Goal: Task Accomplishment & Management: Use online tool/utility

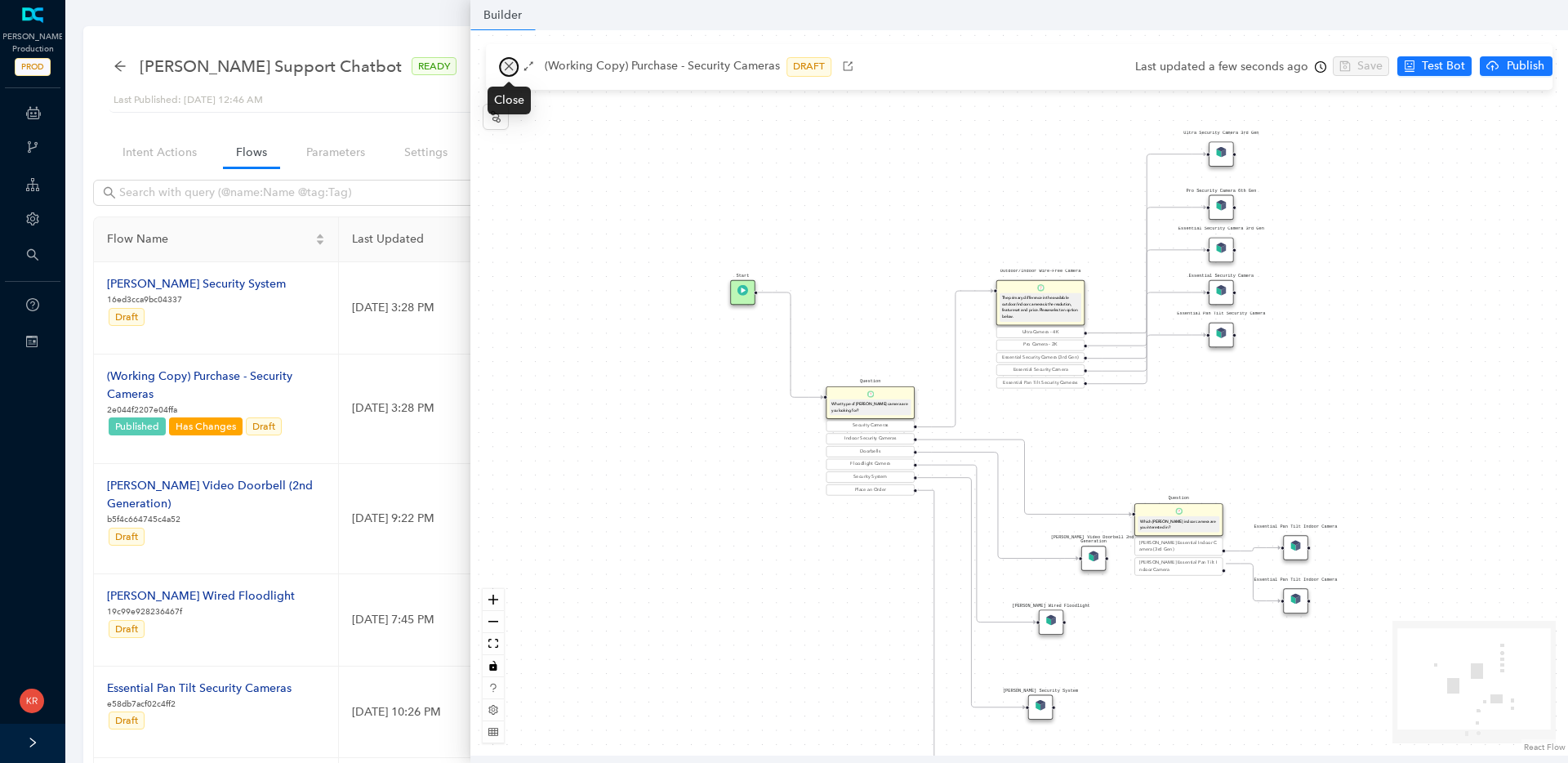
click at [513, 63] on icon "close" at bounding box center [508, 66] width 11 height 11
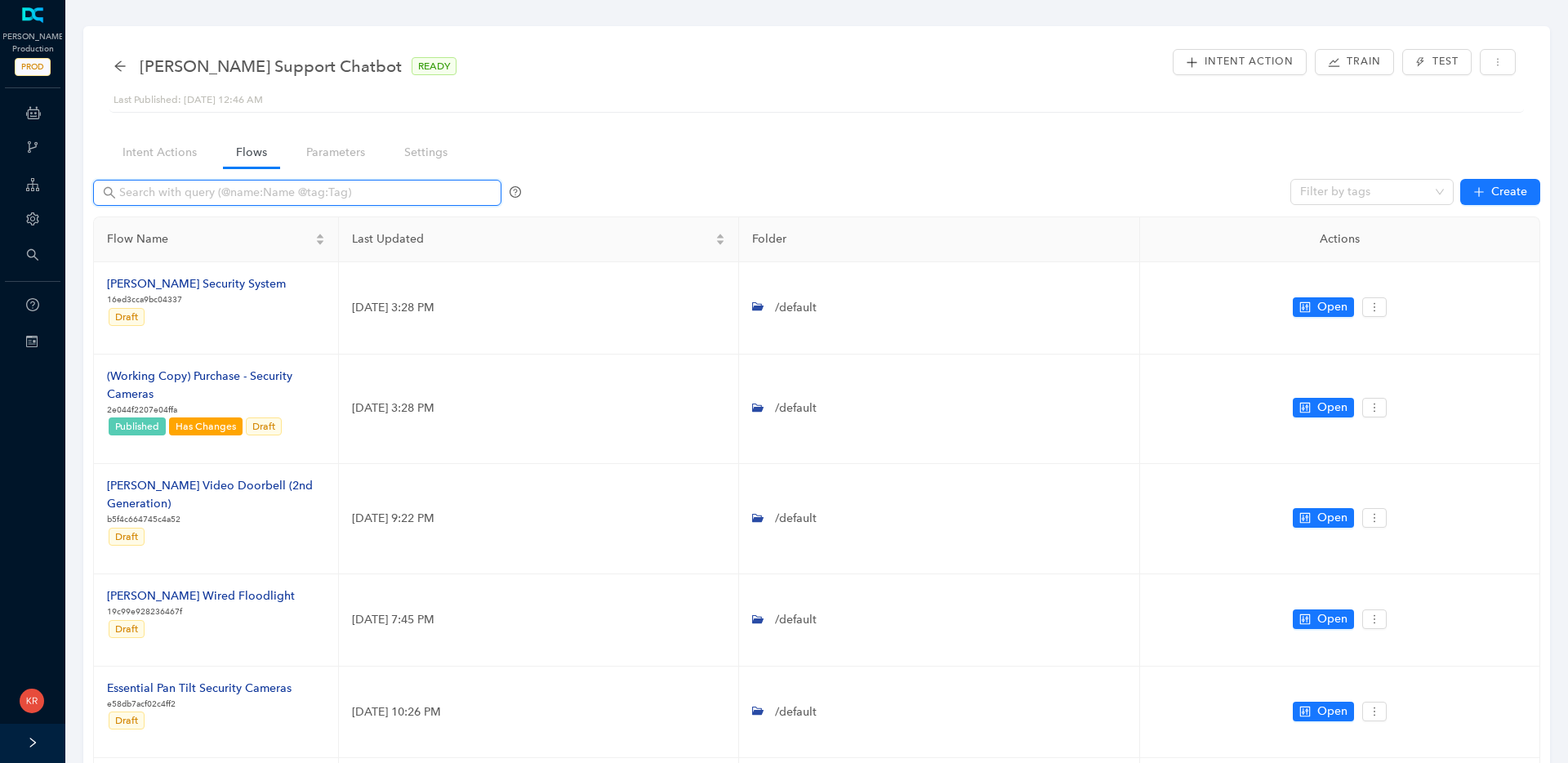
click at [239, 195] on input "text" at bounding box center [298, 192] width 360 height 18
click at [170, 161] on link "Intent Actions" at bounding box center [160, 152] width 100 height 31
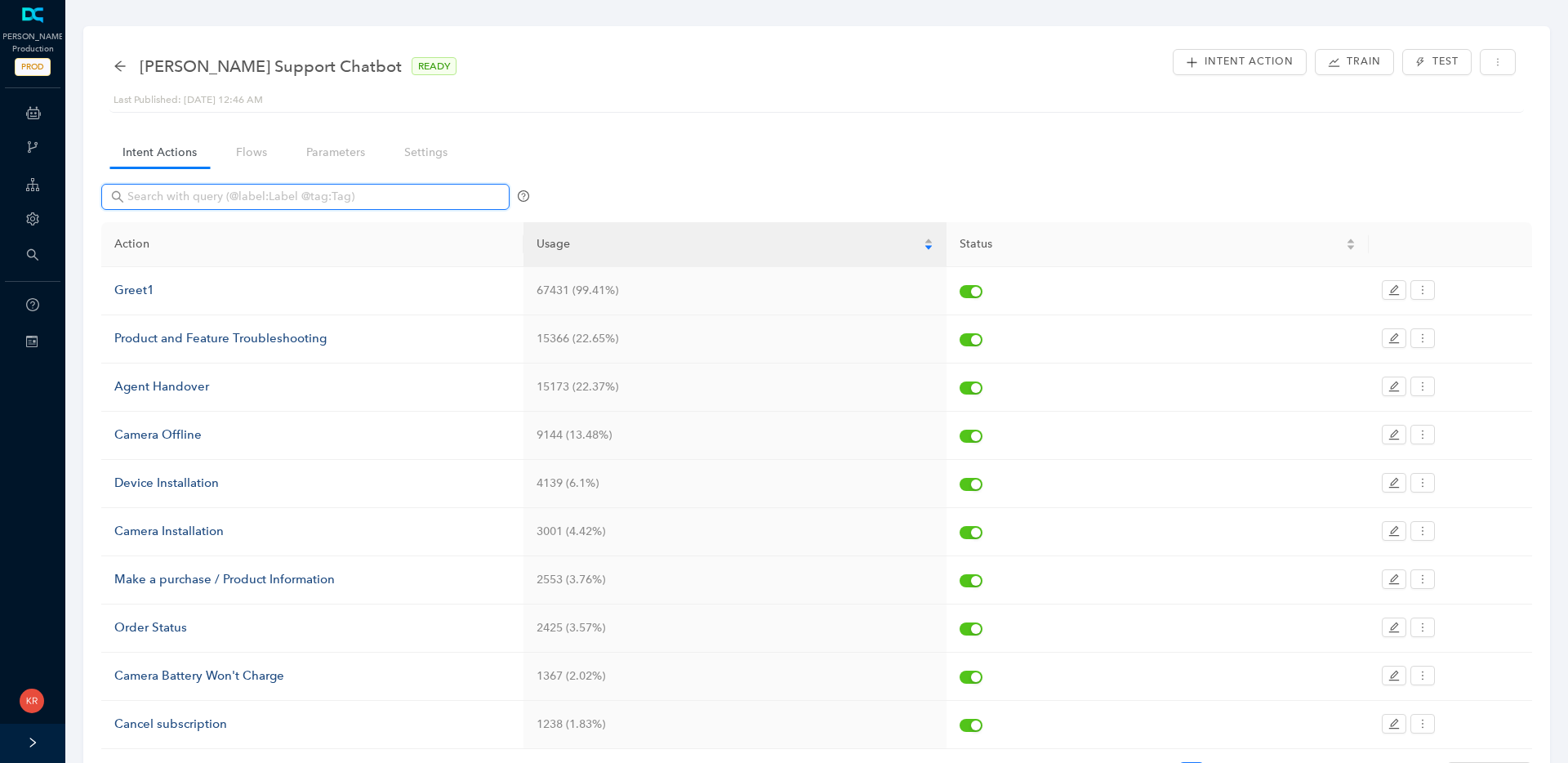
click at [199, 200] on input "text" at bounding box center [307, 196] width 360 height 18
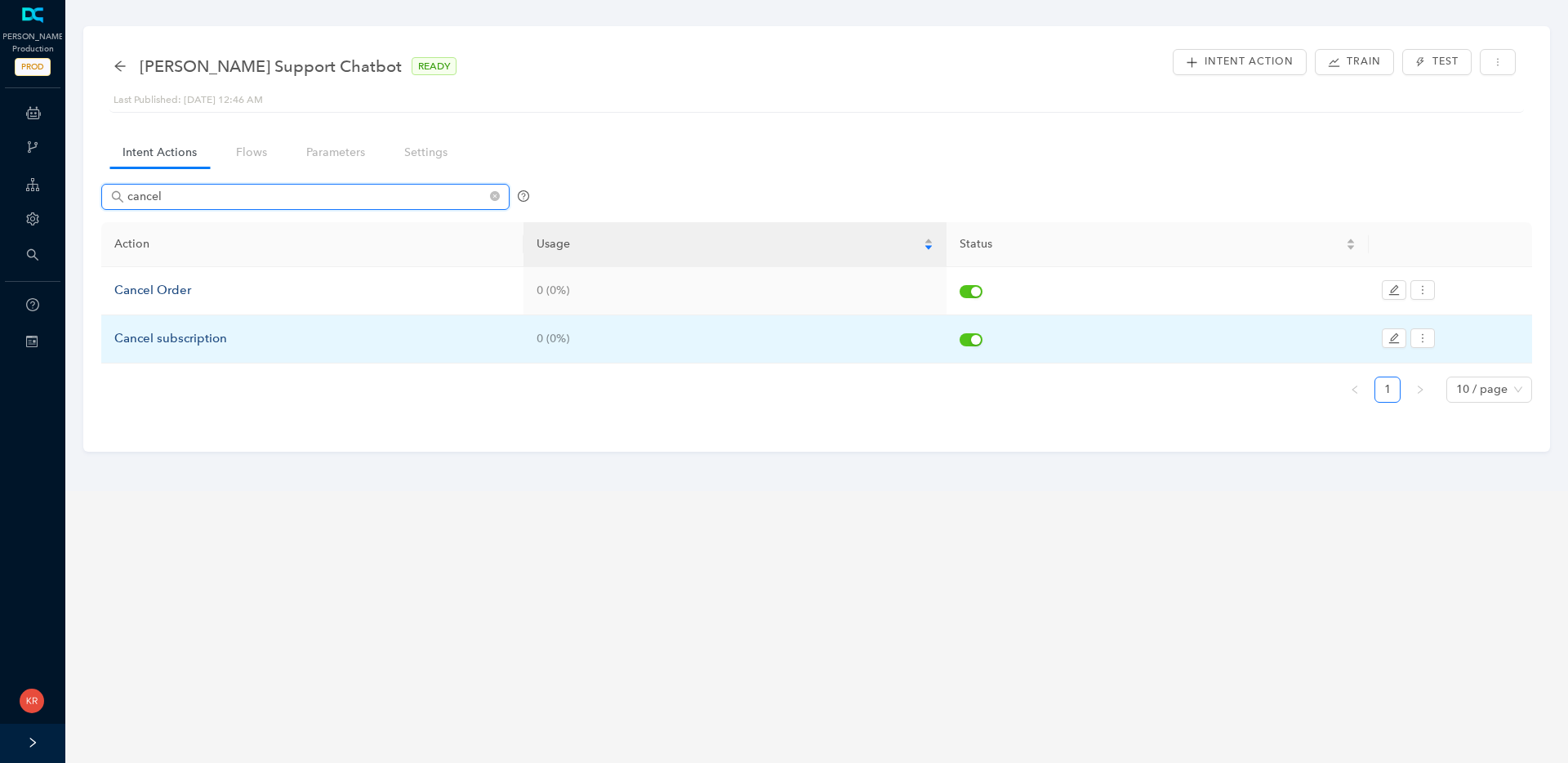
type input "cancel"
click at [163, 339] on div "Cancel subscription" at bounding box center [312, 338] width 396 height 20
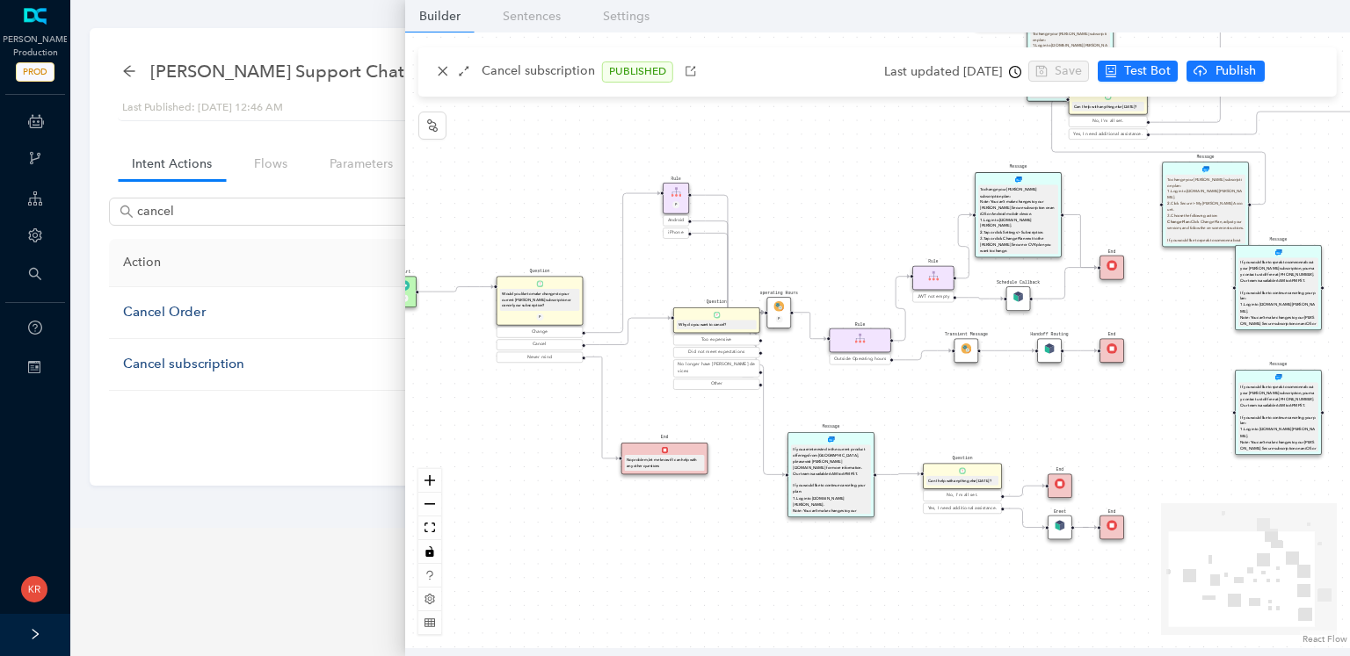
drag, startPoint x: 585, startPoint y: 360, endPoint x: 510, endPoint y: 194, distance: 182.1
click at [510, 194] on div "End Message To change your [PERSON_NAME] subscription plan: Note: You can’t mak…" at bounding box center [877, 341] width 945 height 616
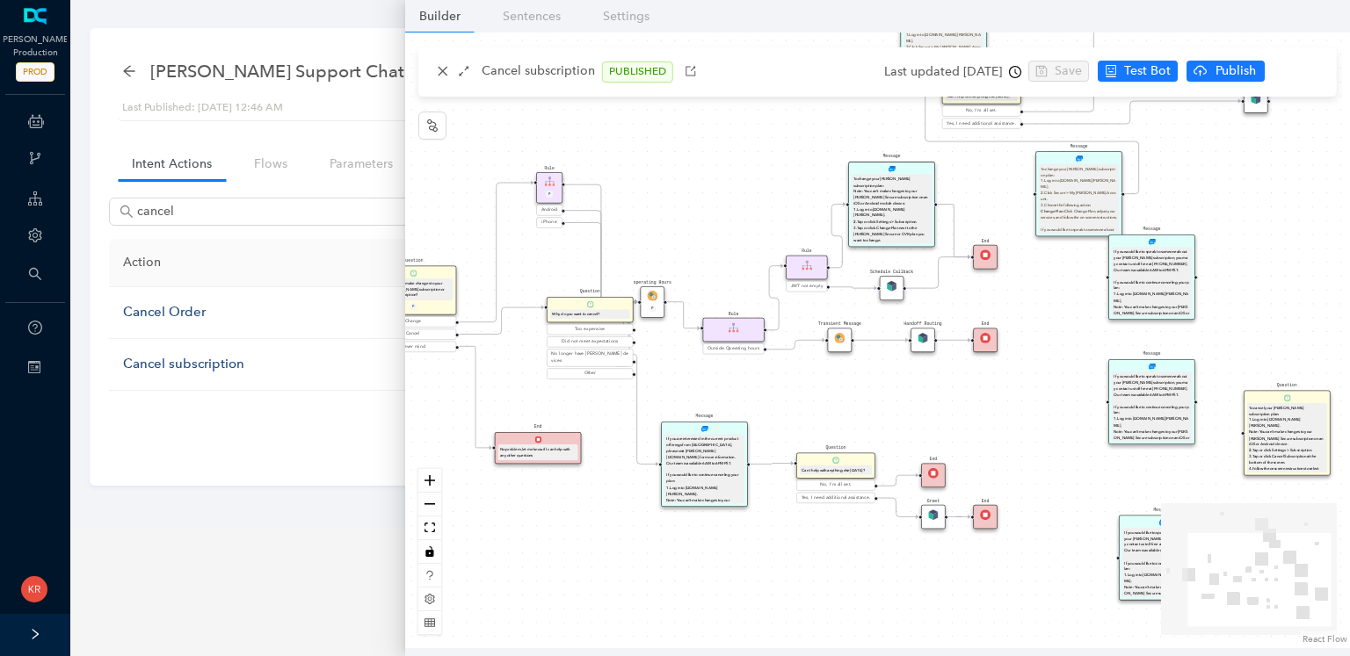
drag, startPoint x: 835, startPoint y: 208, endPoint x: 594, endPoint y: 197, distance: 241.0
click at [594, 197] on div "End Message To change your [PERSON_NAME] subscription plan: Note: You can’t mak…" at bounding box center [877, 341] width 945 height 616
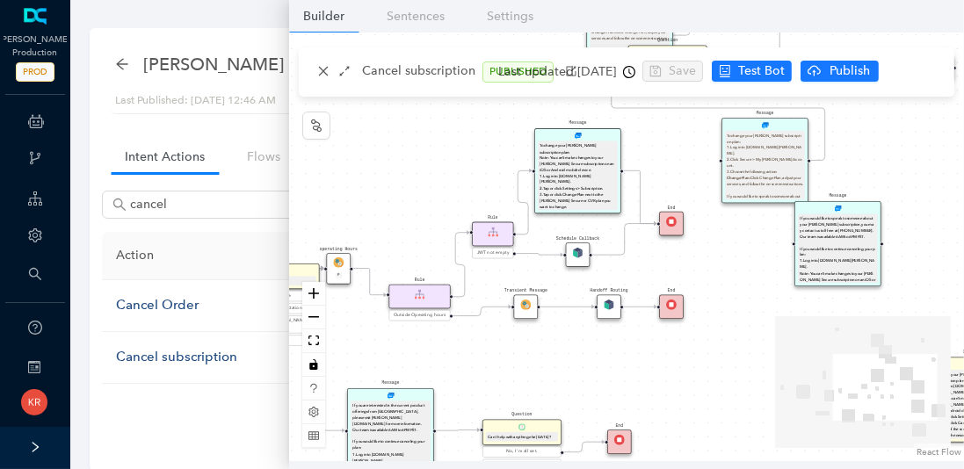
drag, startPoint x: 547, startPoint y: 202, endPoint x: 467, endPoint y: 170, distance: 86.0
click at [467, 170] on div "End Message To change your [PERSON_NAME] subscription plan: Note: You can’t mak…" at bounding box center [626, 247] width 675 height 429
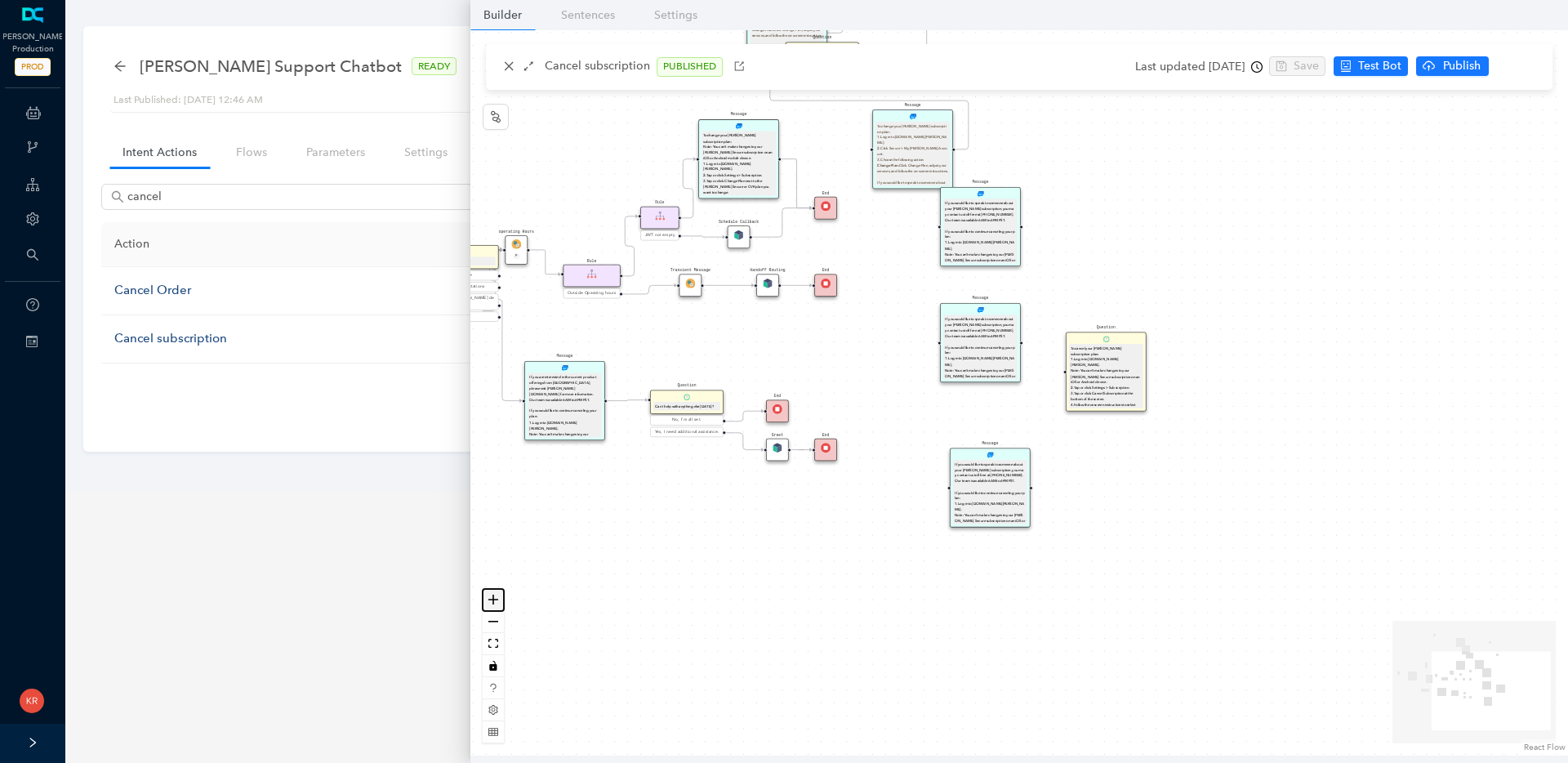
click at [496, 600] on icon "zoom in" at bounding box center [493, 599] width 10 height 10
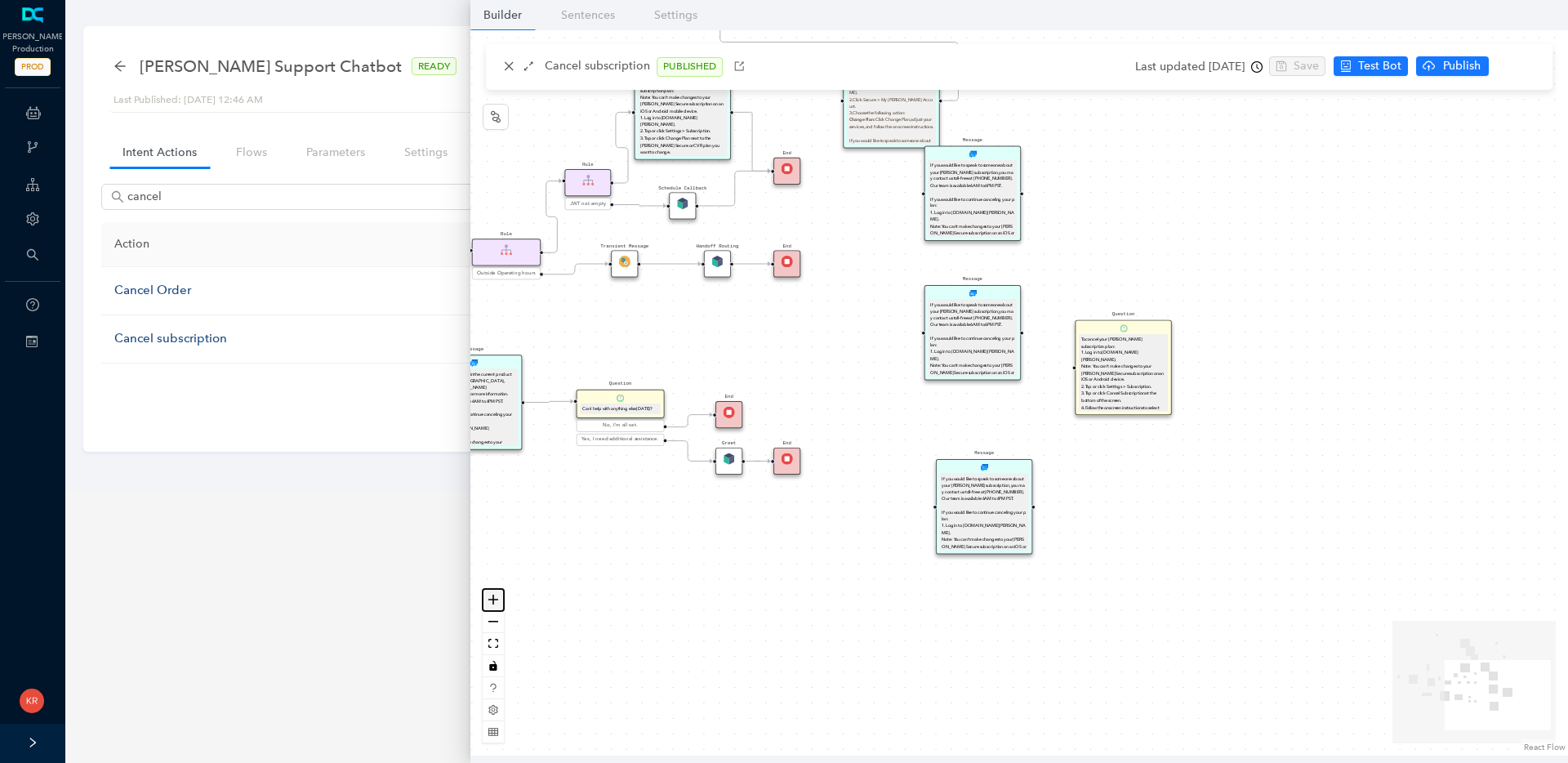
click at [497, 599] on icon "zoom in" at bounding box center [493, 599] width 10 height 10
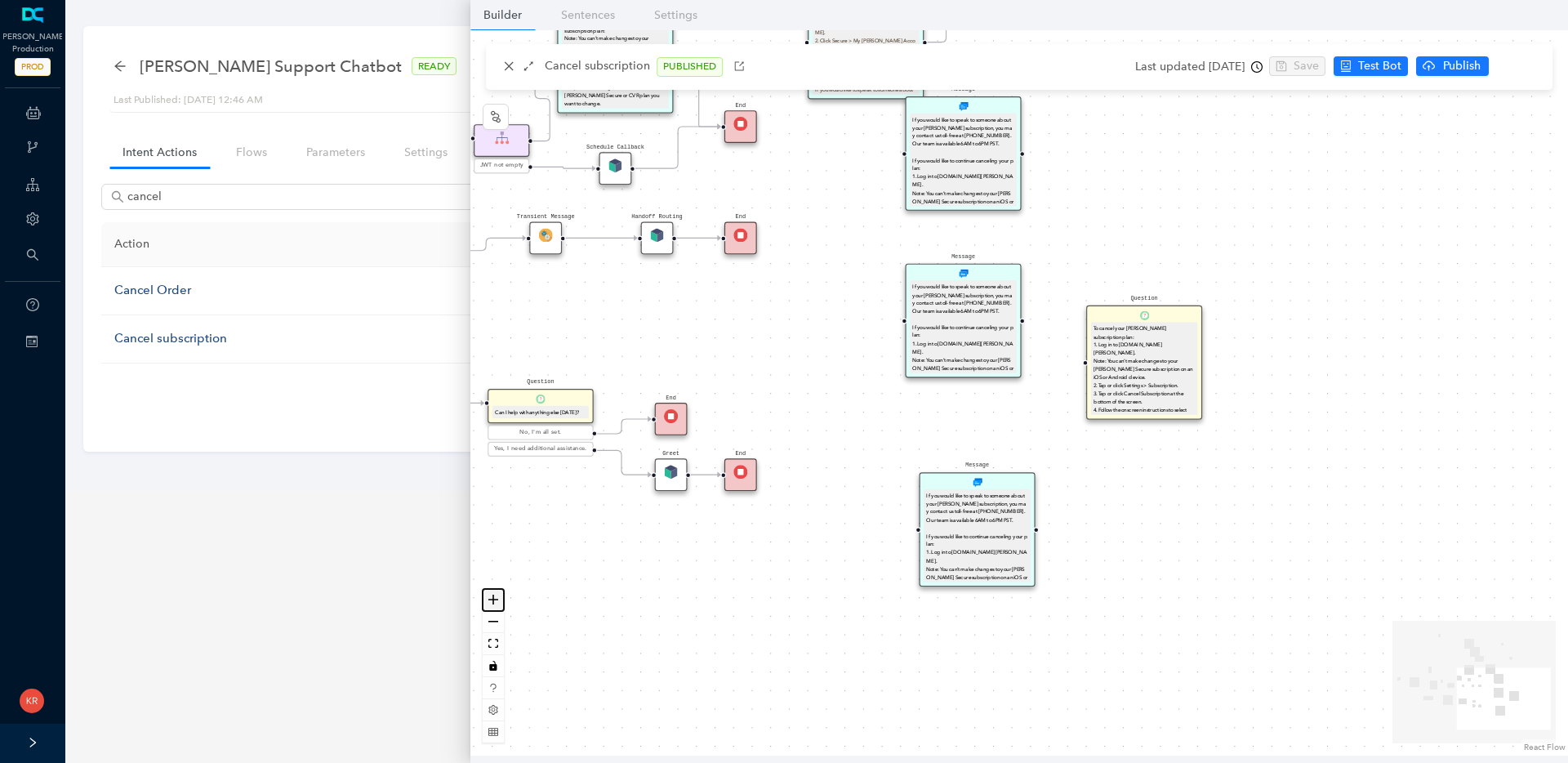
click at [497, 599] on icon "zoom in" at bounding box center [493, 599] width 10 height 10
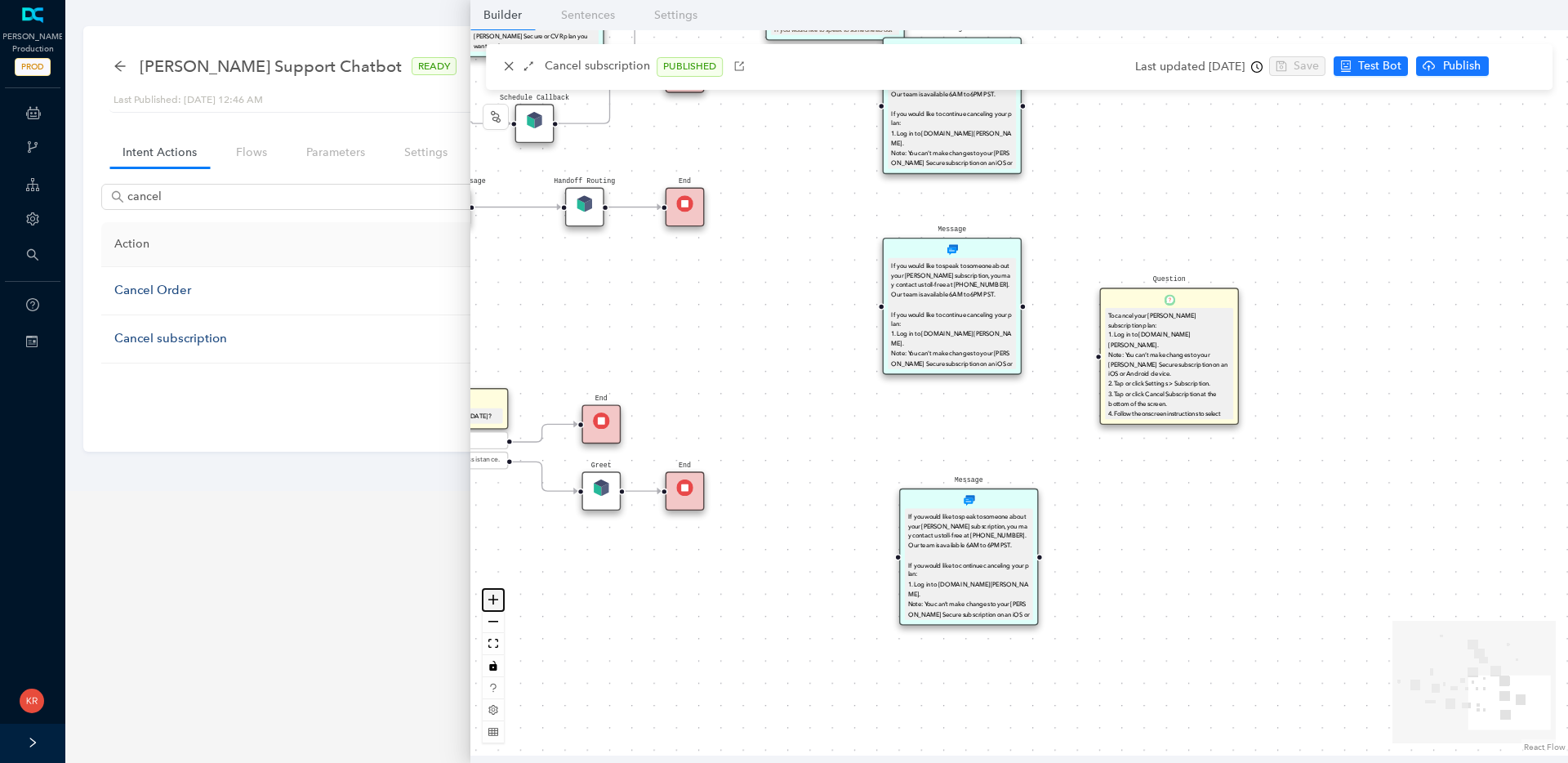
click at [497, 599] on icon "zoom in" at bounding box center [493, 599] width 10 height 10
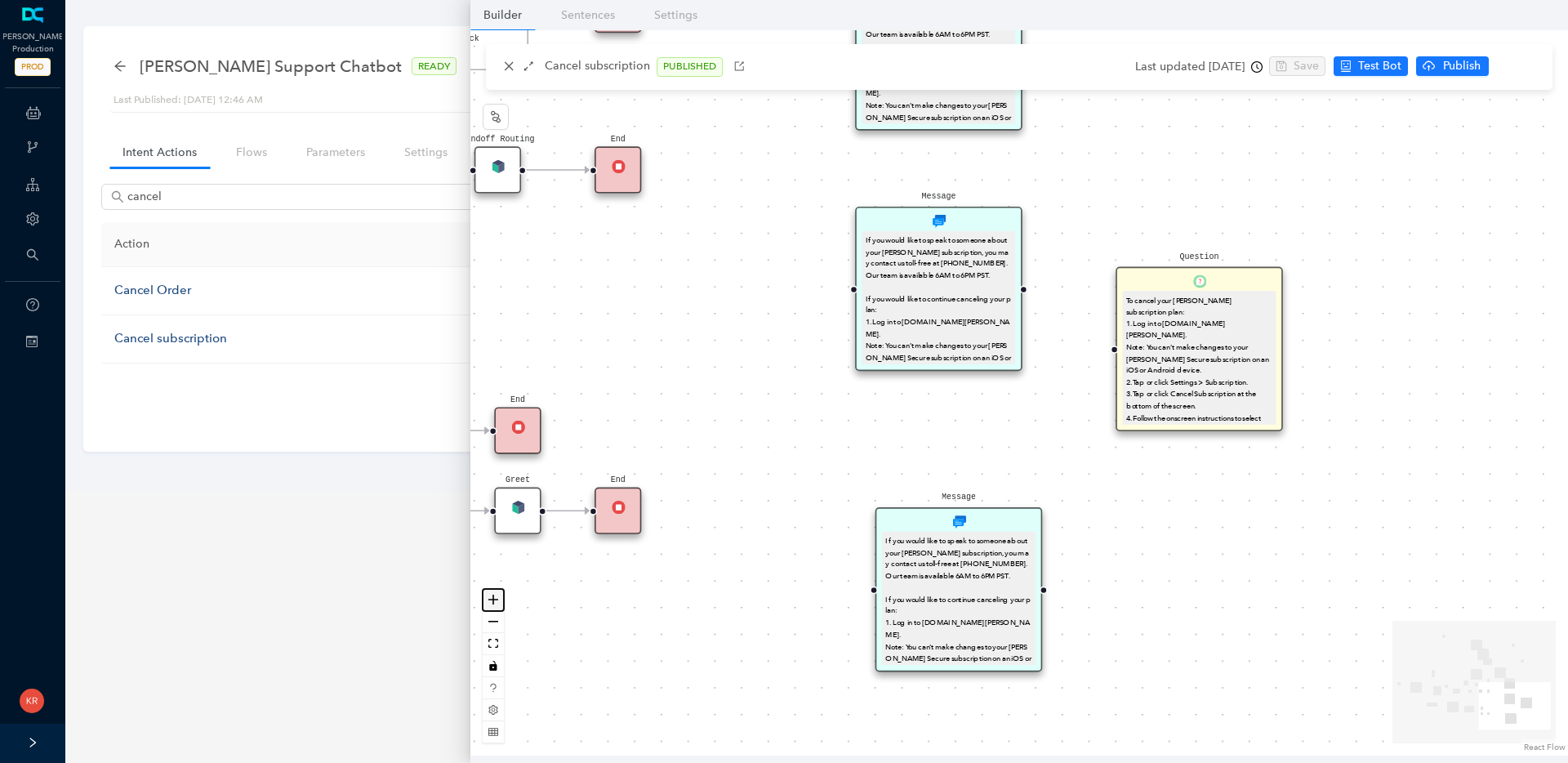
click at [497, 599] on icon "zoom in" at bounding box center [493, 599] width 10 height 10
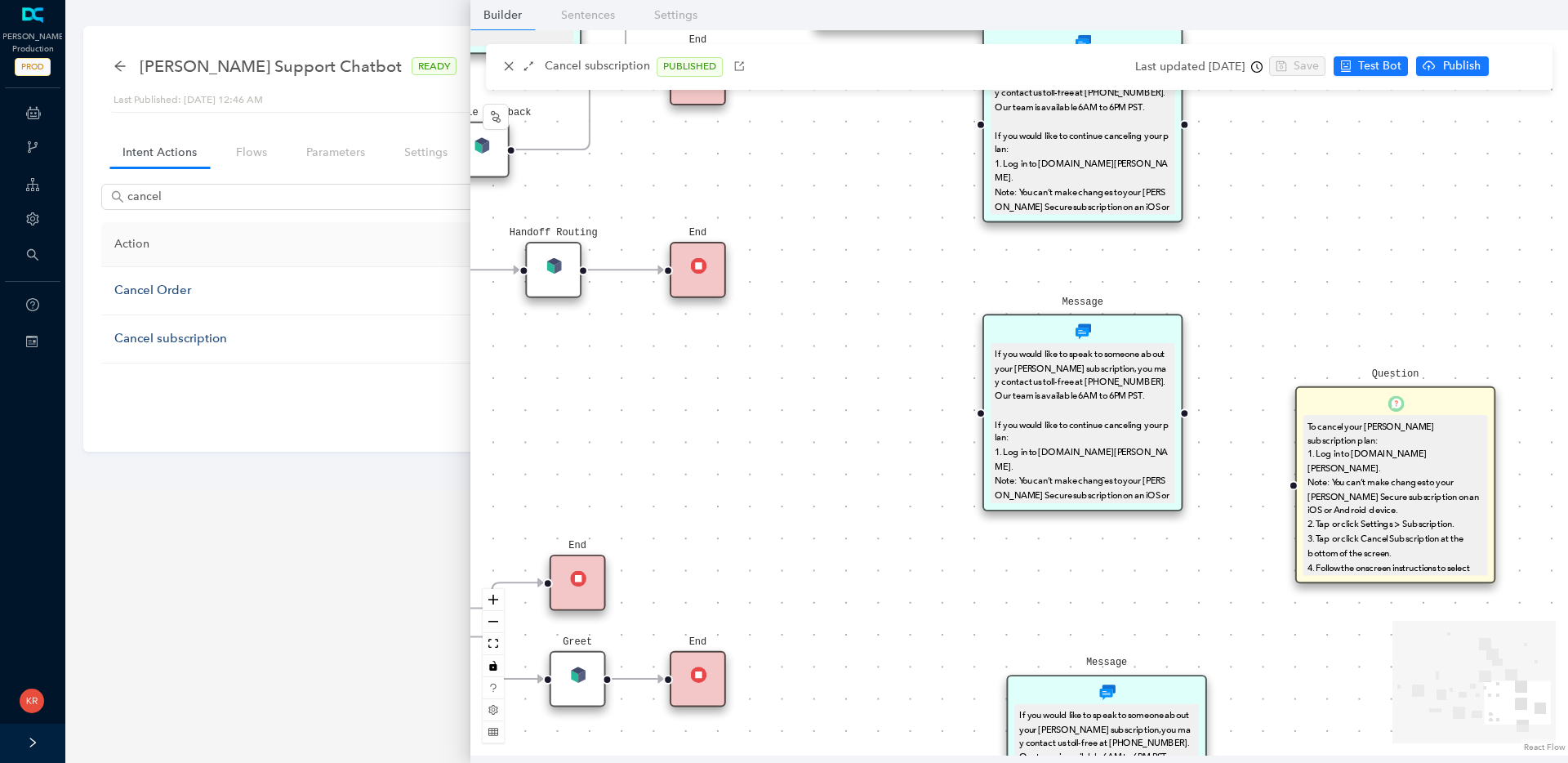
drag, startPoint x: 622, startPoint y: 399, endPoint x: 902, endPoint y: 639, distance: 368.8
click at [899, 642] on div "End Message To change your [PERSON_NAME] subscription plan: Note: You can’t mak…" at bounding box center [1019, 393] width 1098 height 725
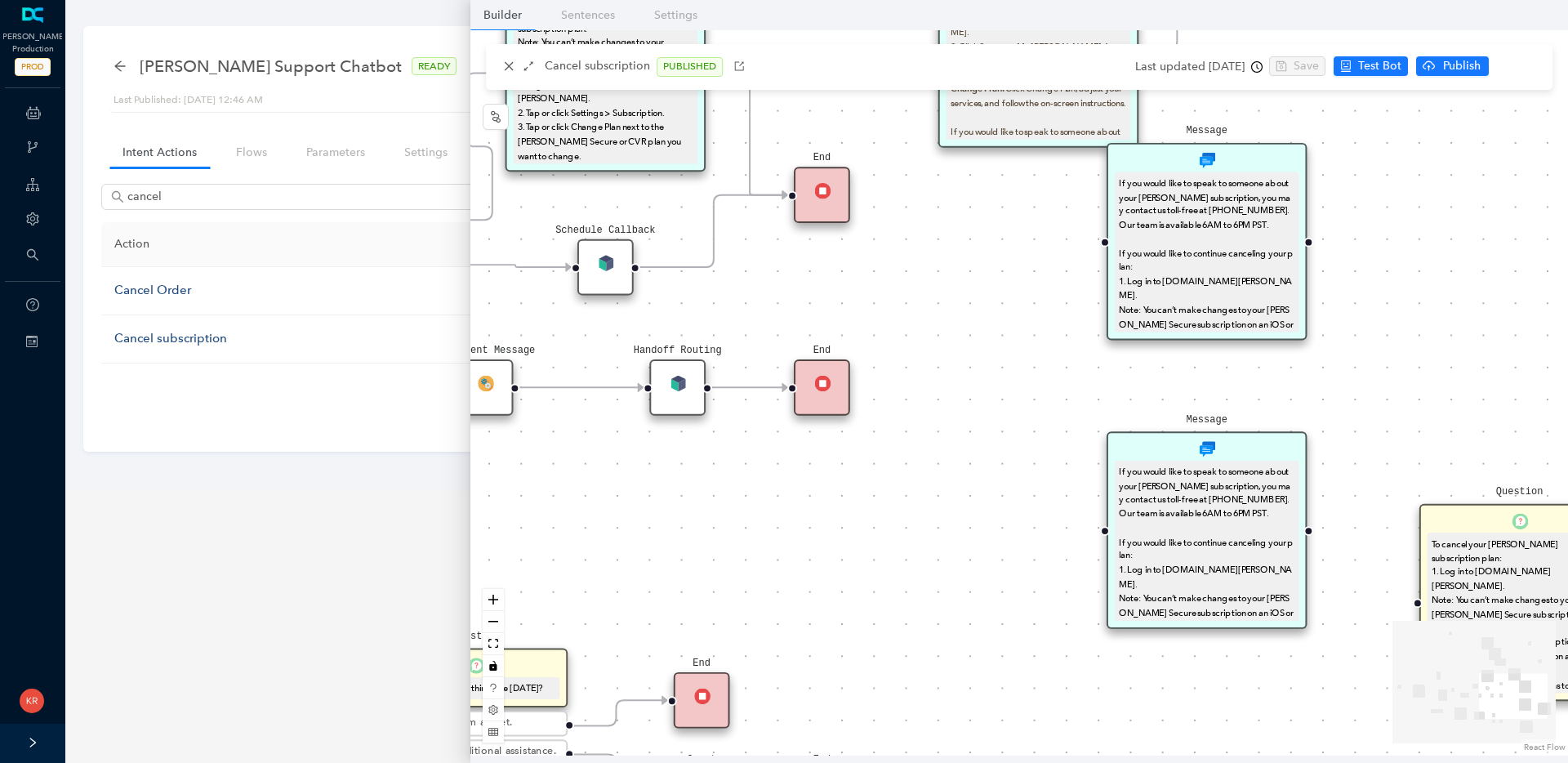
drag, startPoint x: 889, startPoint y: 494, endPoint x: 1090, endPoint y: 643, distance: 250.2
click at [1090, 643] on div "End Message To change your [PERSON_NAME] subscription plan: Note: You can’t mak…" at bounding box center [1019, 393] width 1098 height 725
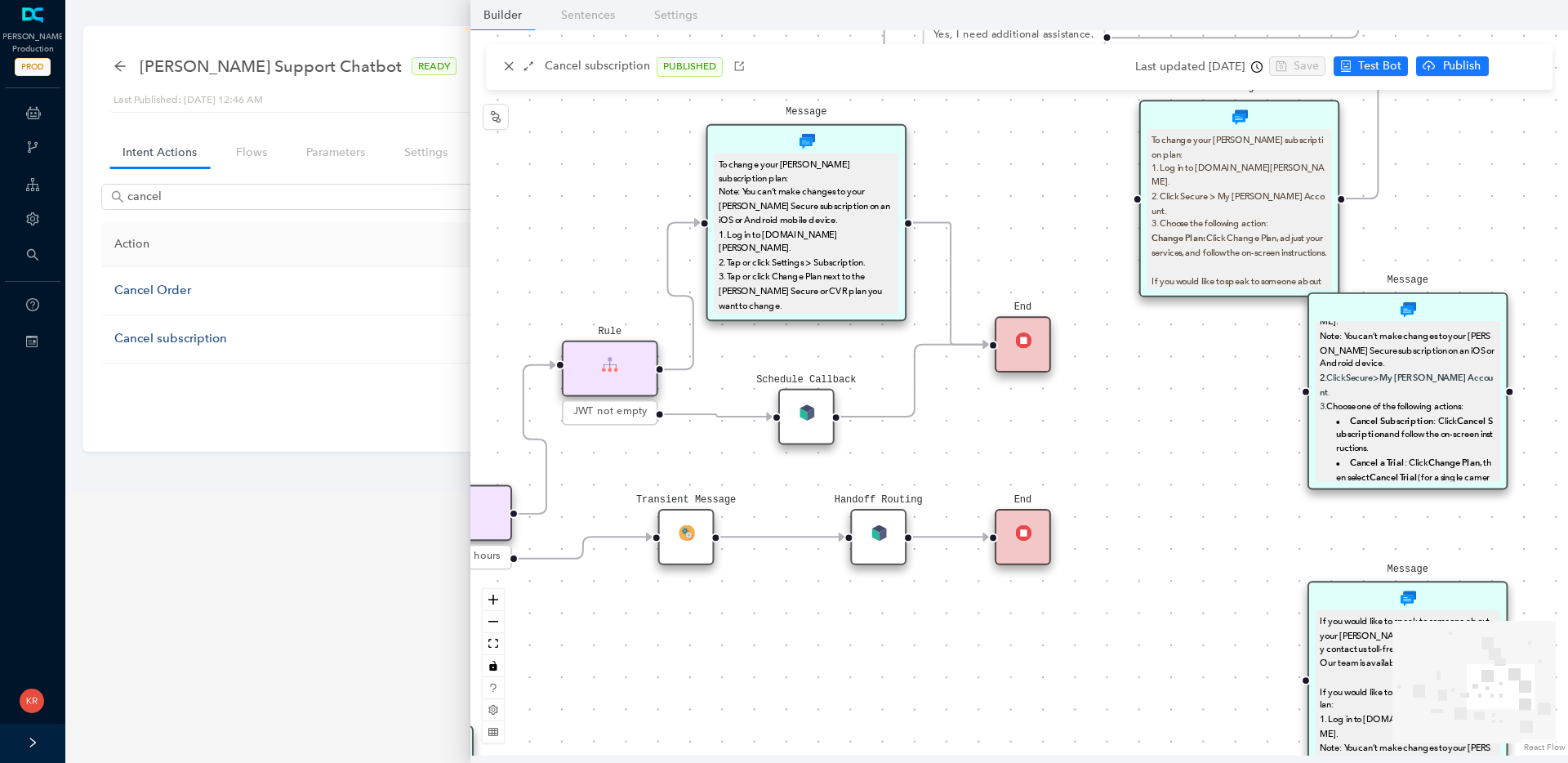
scroll to position [87, 0]
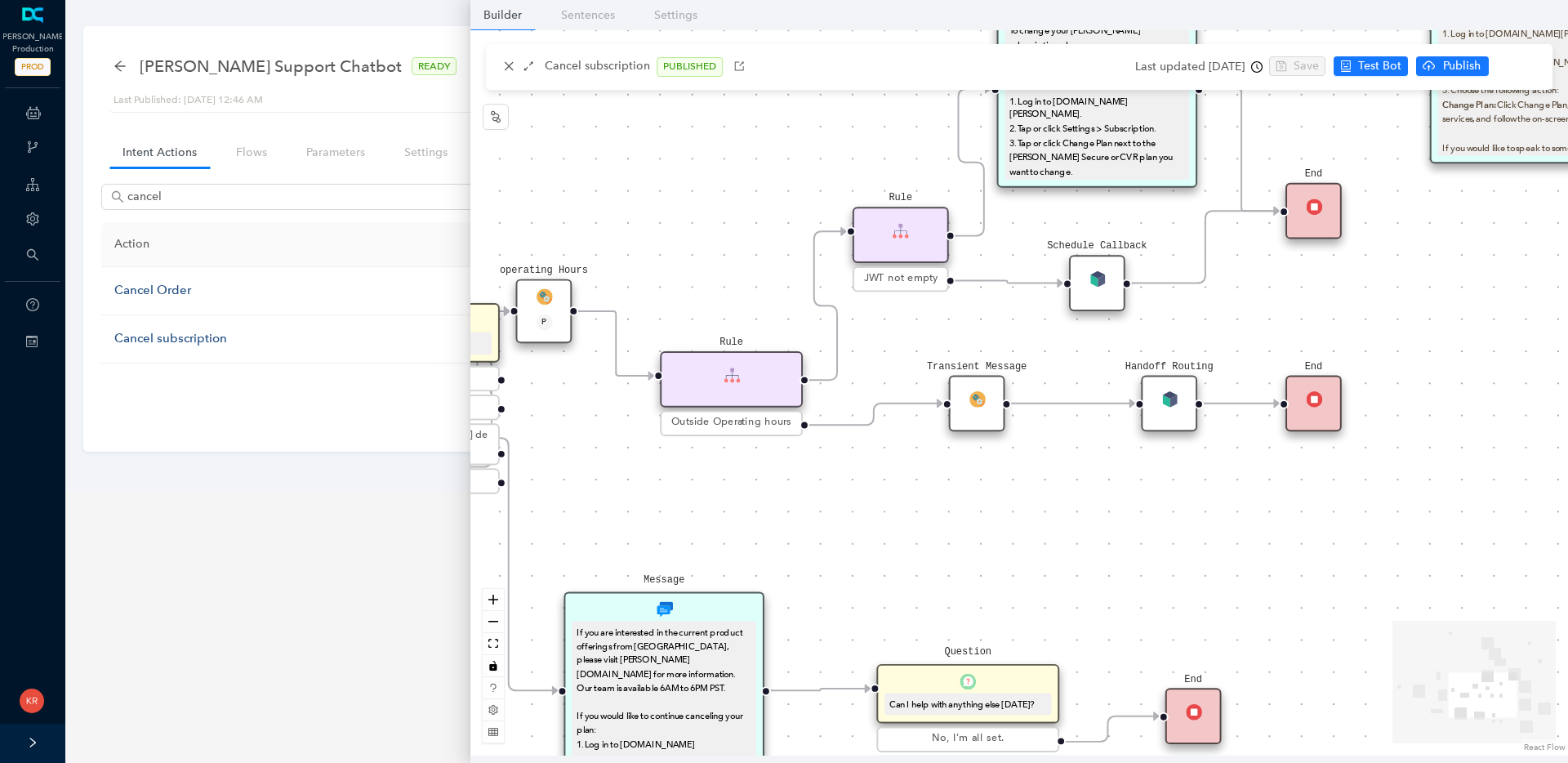
drag, startPoint x: 1000, startPoint y: 478, endPoint x: 1288, endPoint y: 488, distance: 288.2
click at [1288, 488] on div "End Message To change your [PERSON_NAME] subscription plan: Note: You can’t mak…" at bounding box center [1019, 393] width 1098 height 725
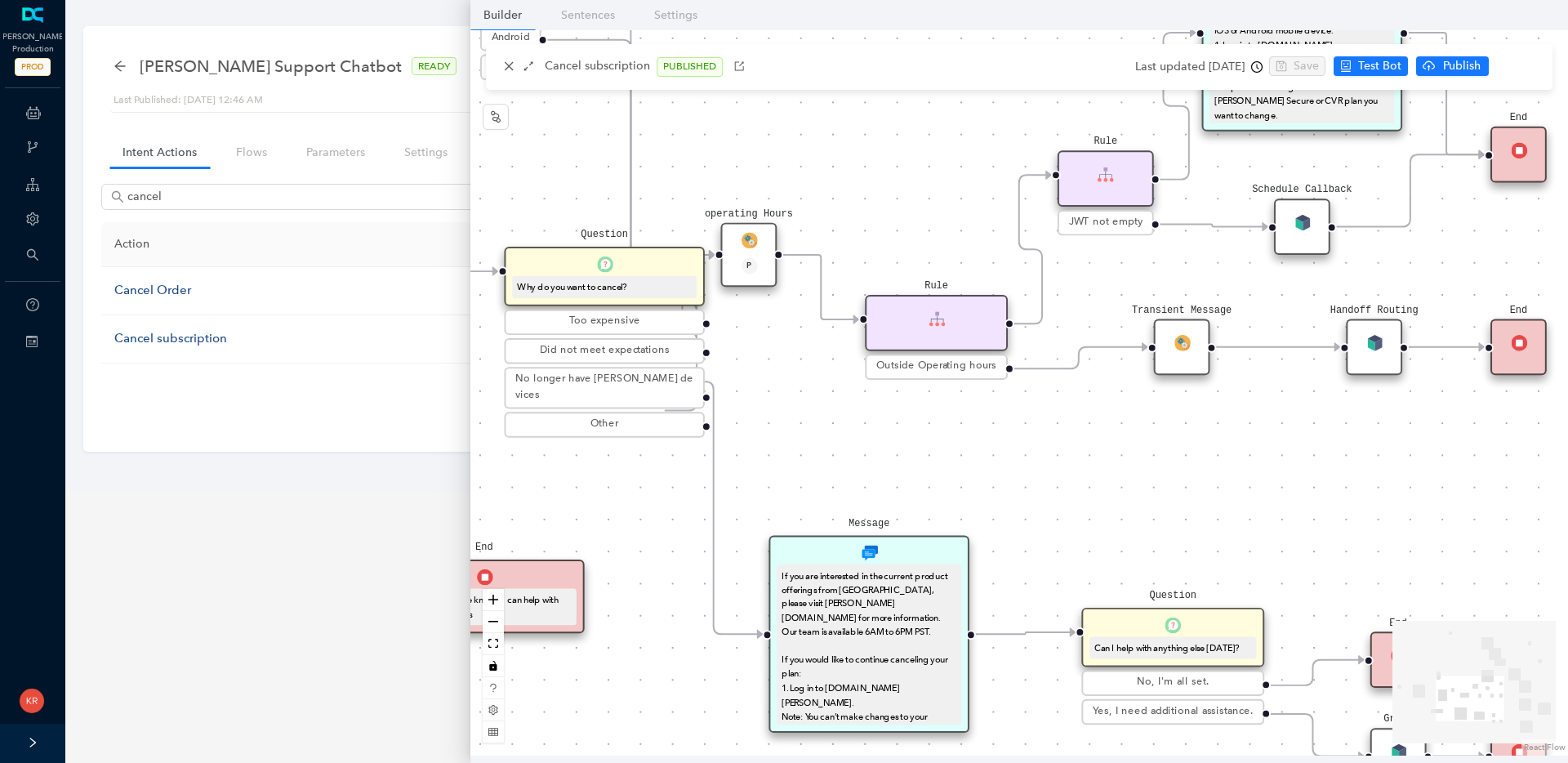
drag, startPoint x: 1100, startPoint y: 516, endPoint x: 1304, endPoint y: 460, distance: 211.5
click at [1304, 460] on div "End Message To change your [PERSON_NAME] subscription plan: Note: You can’t mak…" at bounding box center [1019, 393] width 1098 height 725
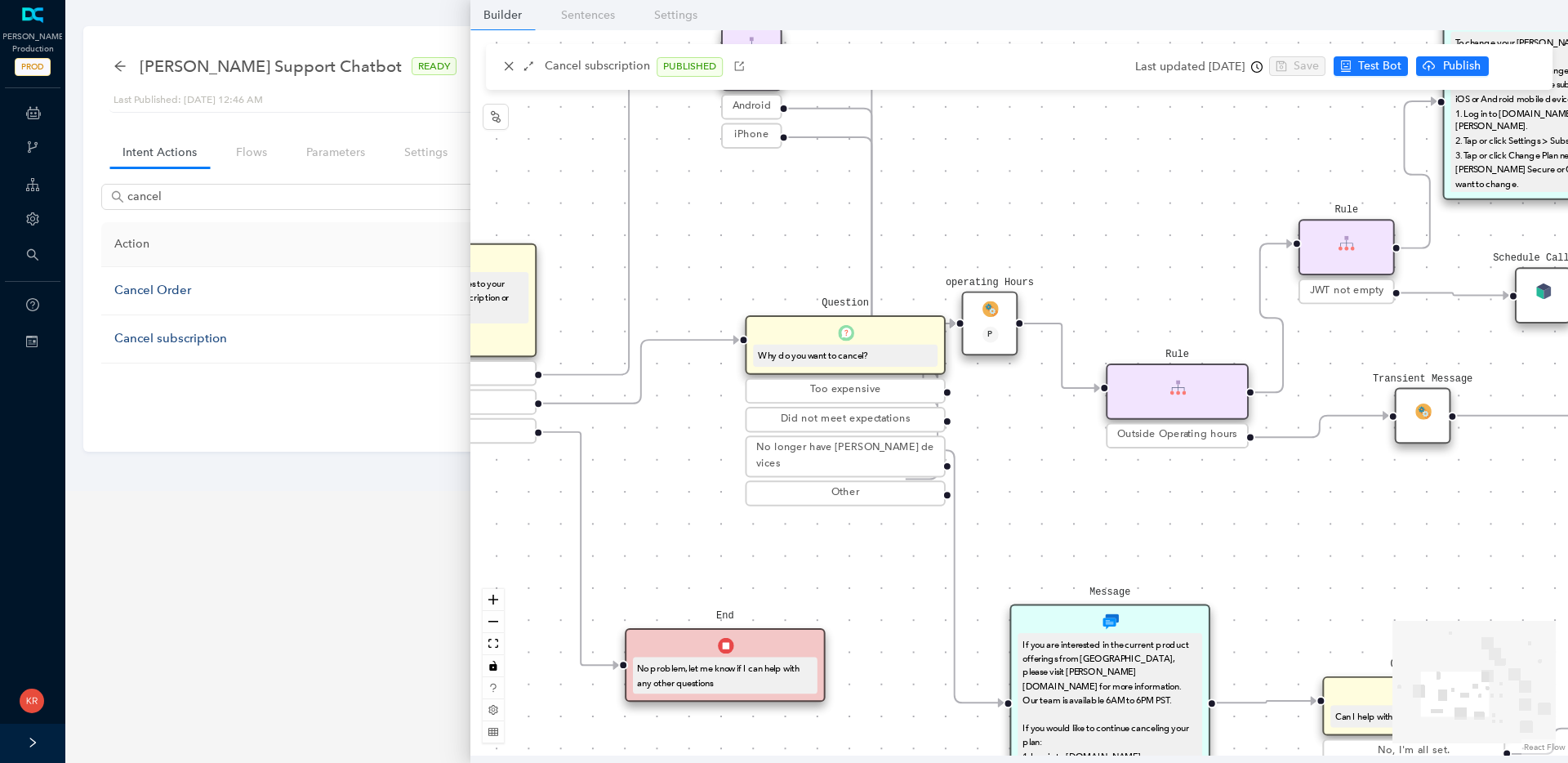
drag, startPoint x: 1099, startPoint y: 477, endPoint x: 1336, endPoint y: 552, distance: 248.6
click at [1336, 552] on div "End Message To change your [PERSON_NAME] subscription plan: Note: You can’t mak…" at bounding box center [1019, 393] width 1098 height 725
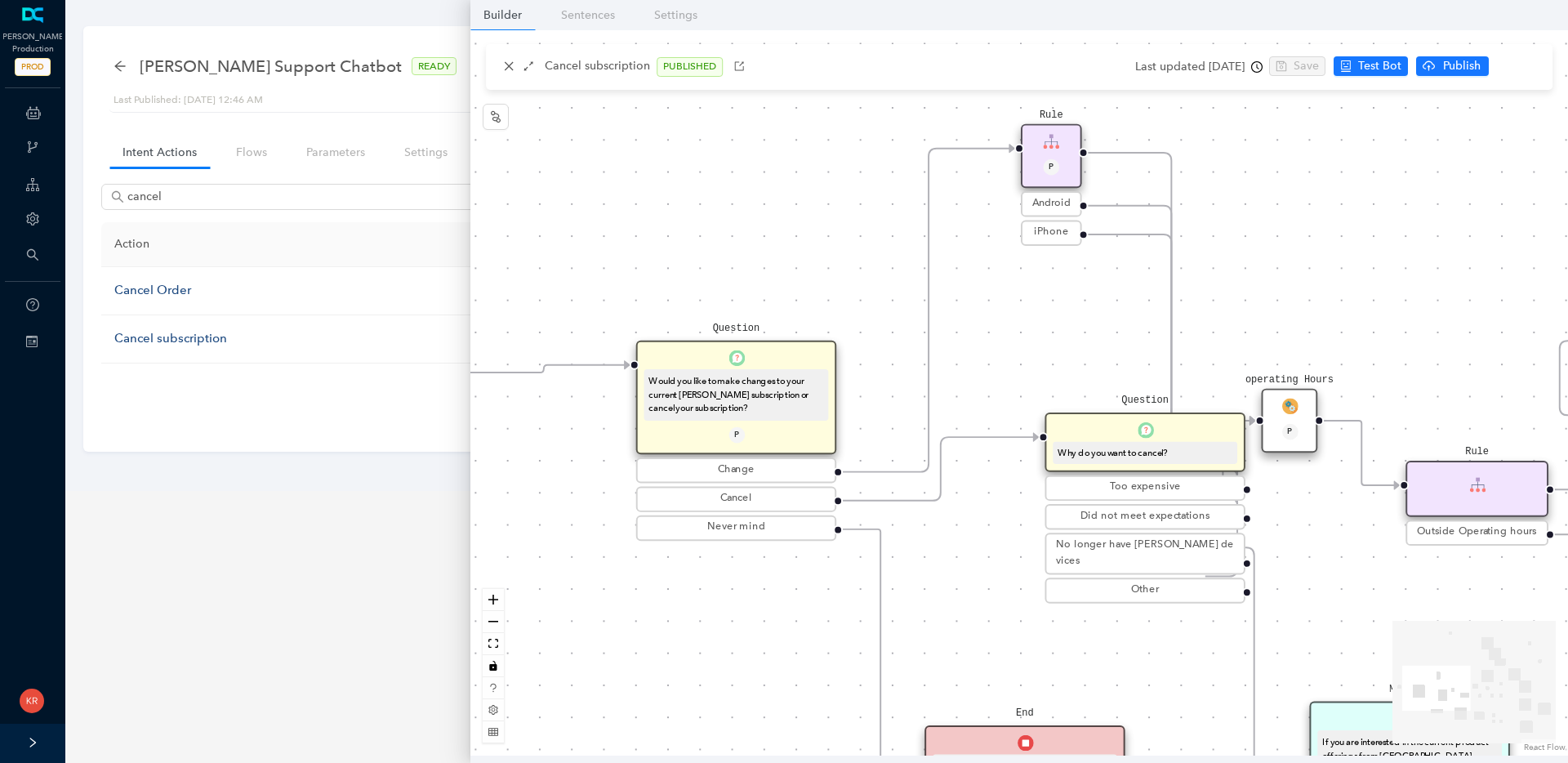
drag, startPoint x: 986, startPoint y: 499, endPoint x: 1287, endPoint y: 587, distance: 313.6
click at [1287, 587] on div "End Message To change your [PERSON_NAME] subscription plan: Note: You can’t mak…" at bounding box center [1019, 393] width 1098 height 725
click at [1119, 232] on circle "Edge from reactflownode_49527bdf-e126-4804-bcd0-4b0be4703afa to reactflownode_f…" at bounding box center [1103, 234] width 32 height 32
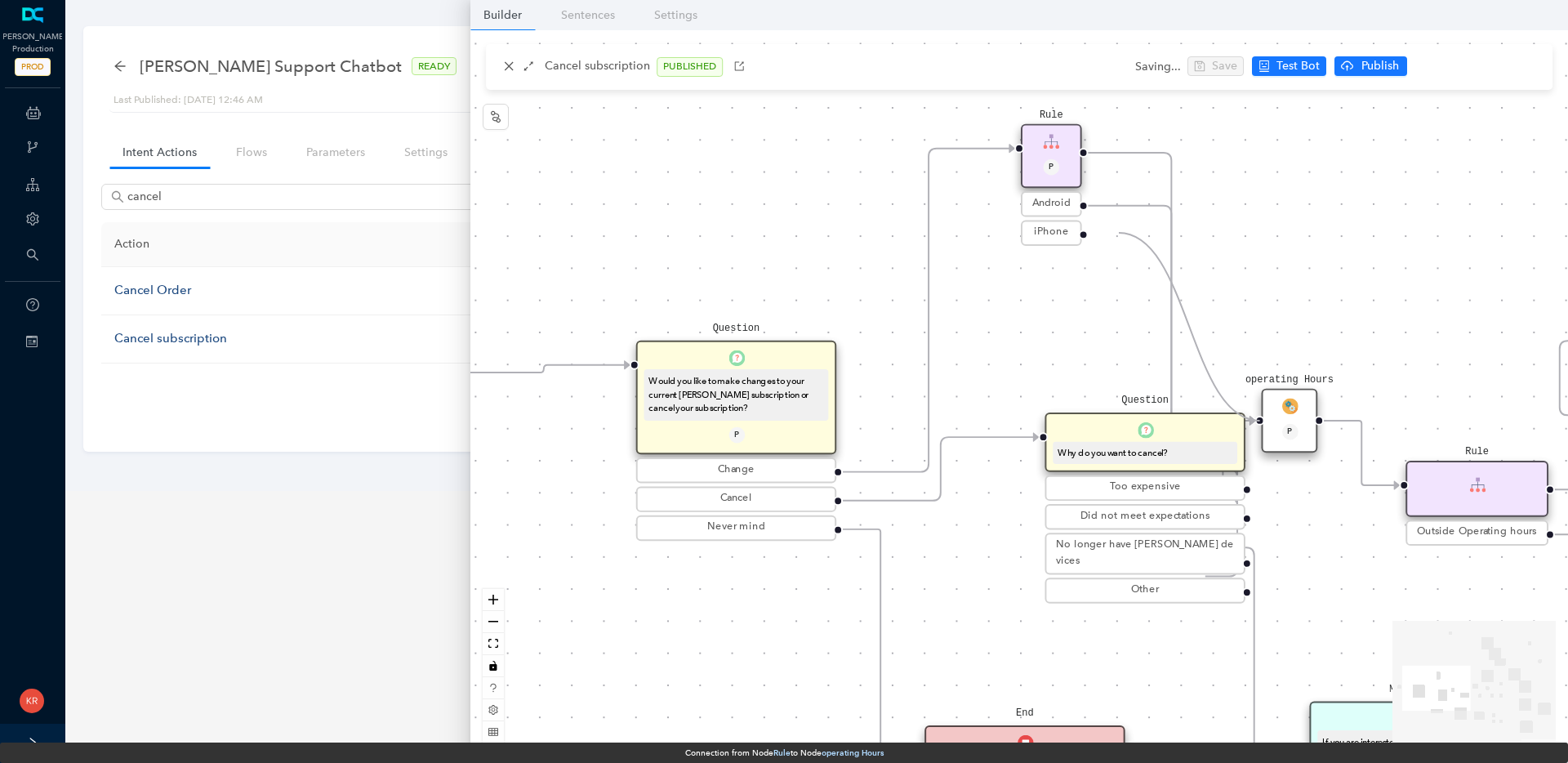
click at [1119, 232] on circle "Edge from reactflownode_49527bdf-e126-4804-bcd0-4b0be4703afa to reactflownode_f…" at bounding box center [1103, 234] width 32 height 32
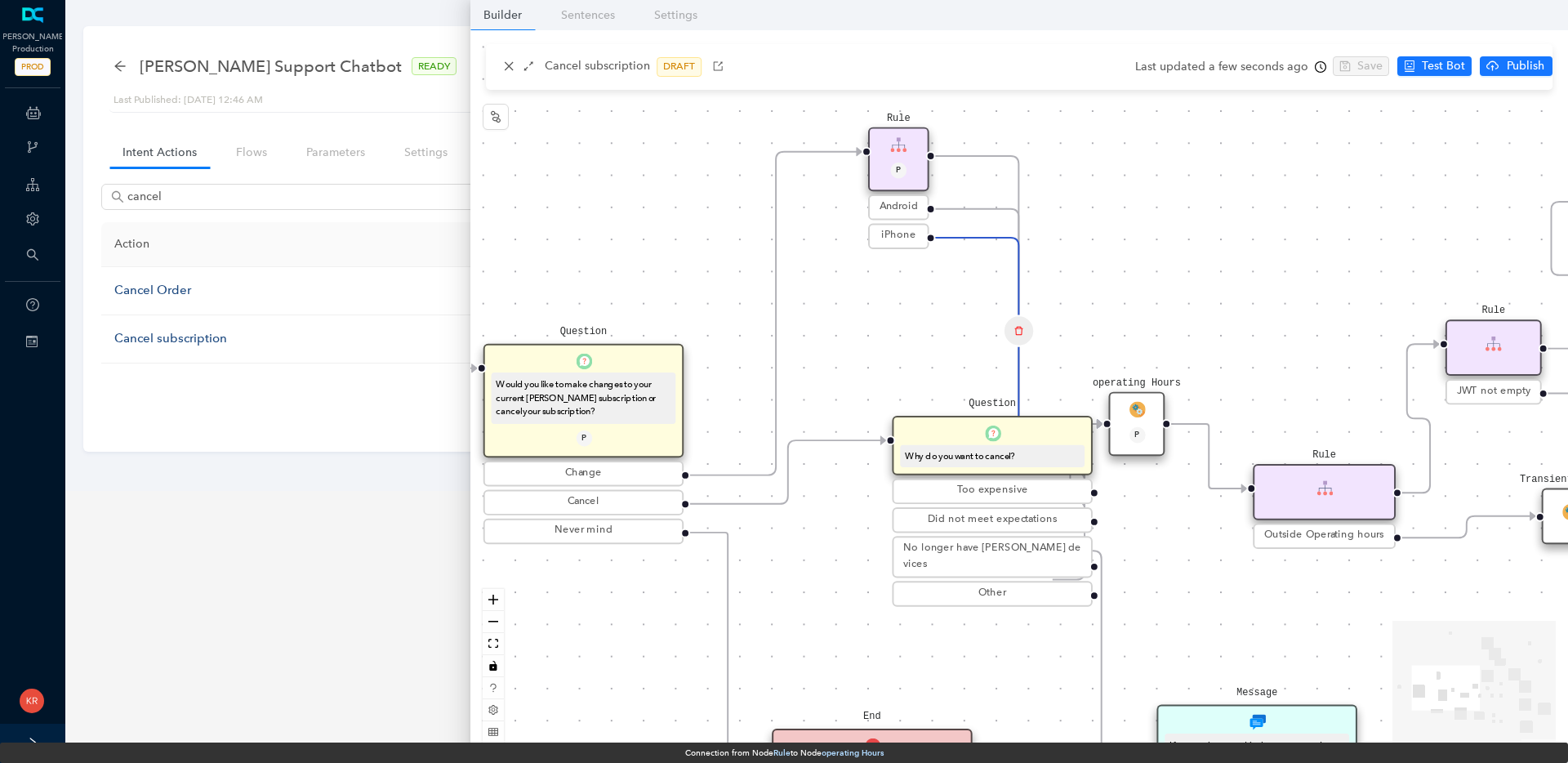
drag, startPoint x: 1372, startPoint y: 263, endPoint x: 1161, endPoint y: 286, distance: 212.2
click at [1161, 286] on div "End Message To change your [PERSON_NAME] subscription plan: Note: You can’t mak…" at bounding box center [1019, 393] width 1098 height 725
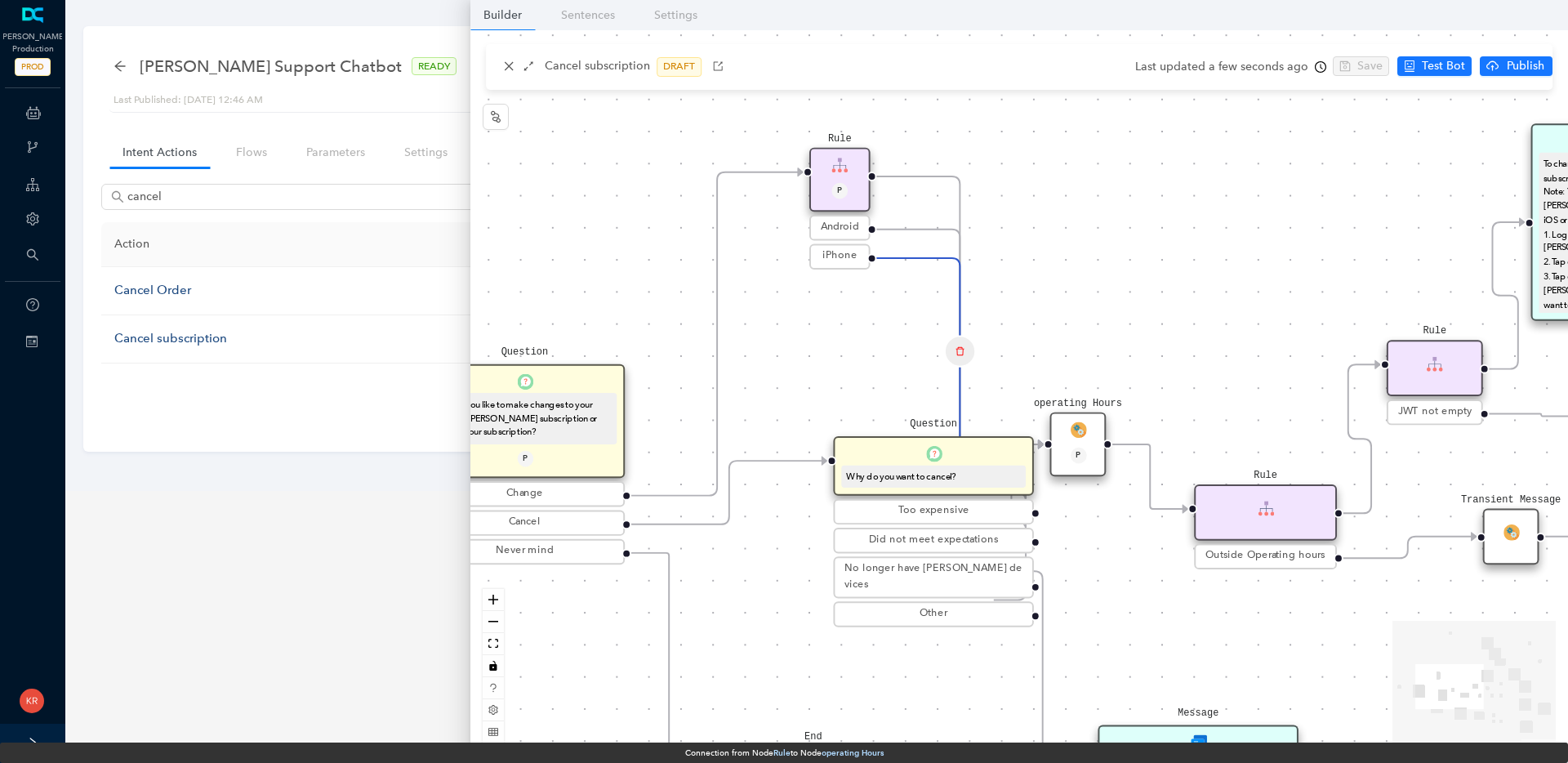
click at [1070, 435] on img at bounding box center [1078, 429] width 17 height 17
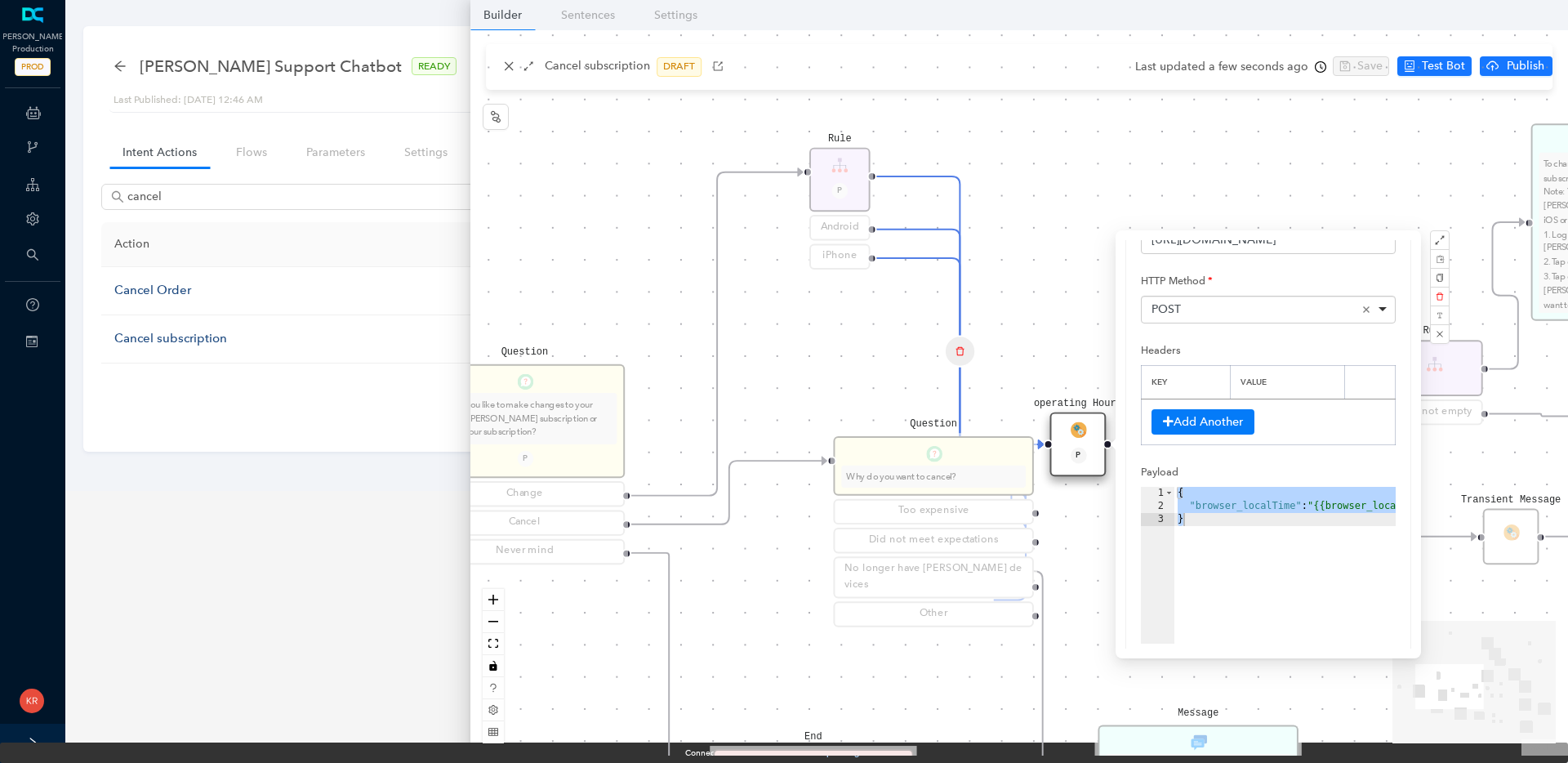
scroll to position [164, 0]
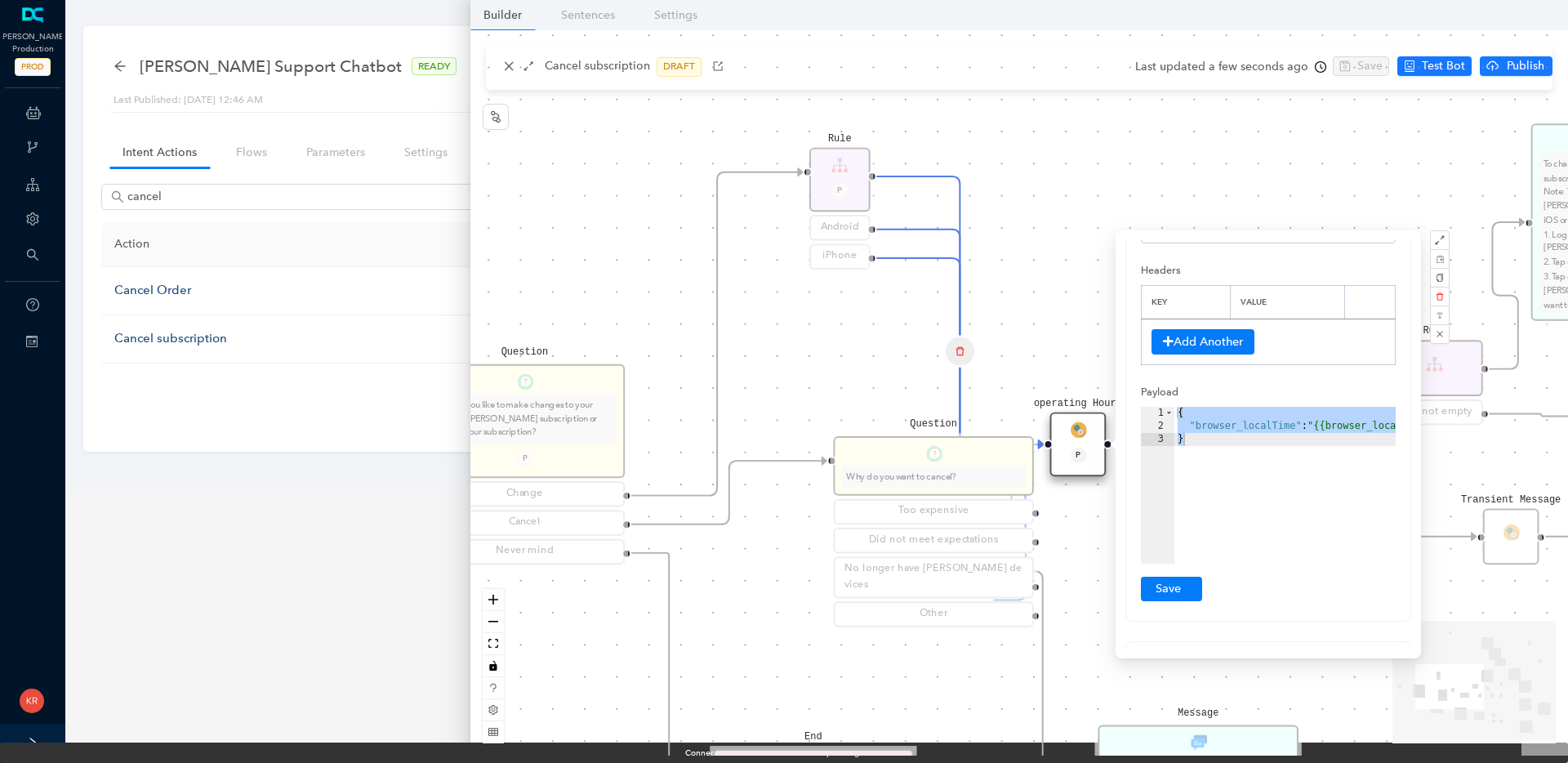
click at [1073, 312] on div "End Message To change your [PERSON_NAME] subscription plan: Note: You can’t mak…" at bounding box center [1019, 393] width 1098 height 725
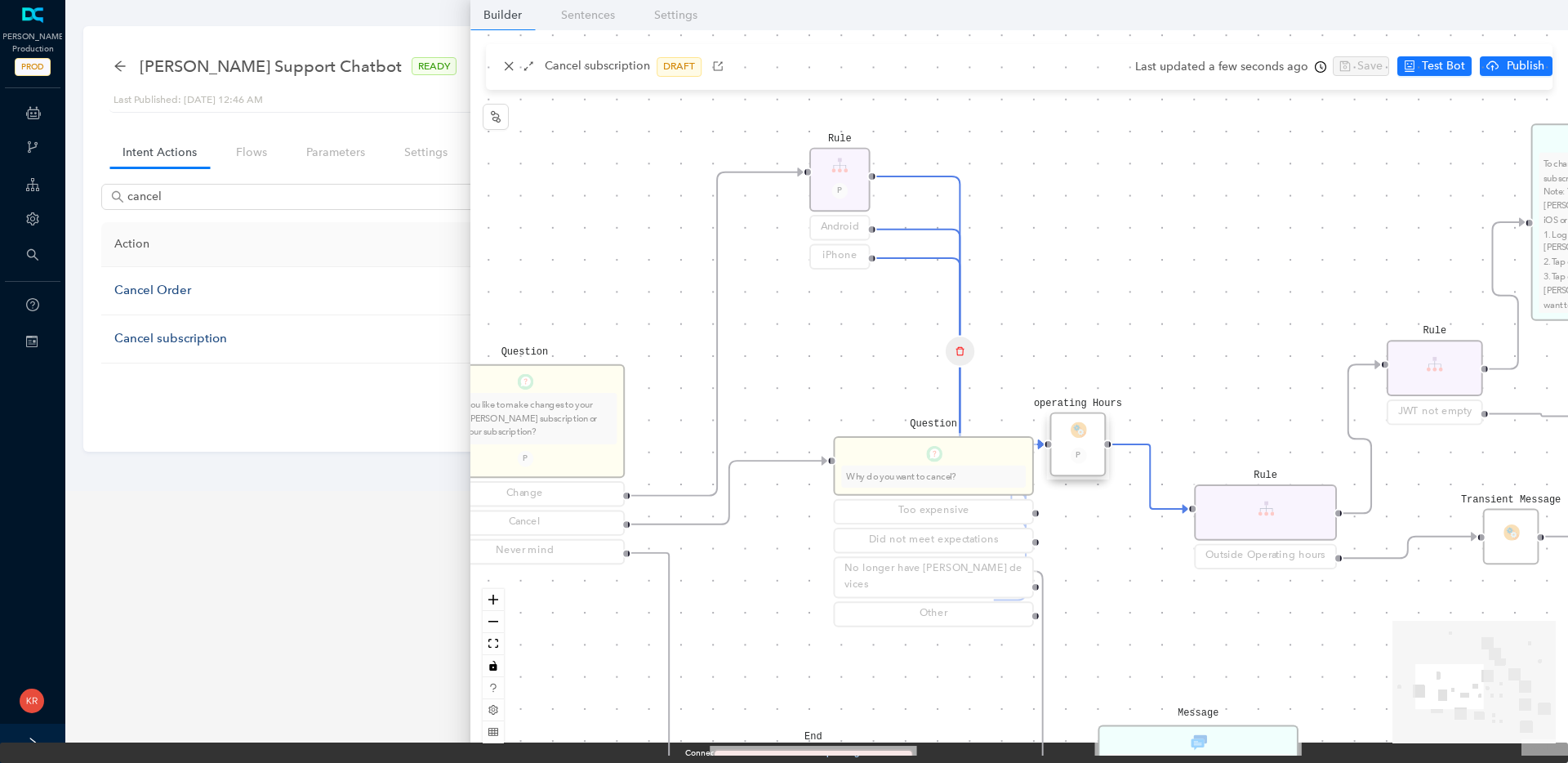
scroll to position [0, 0]
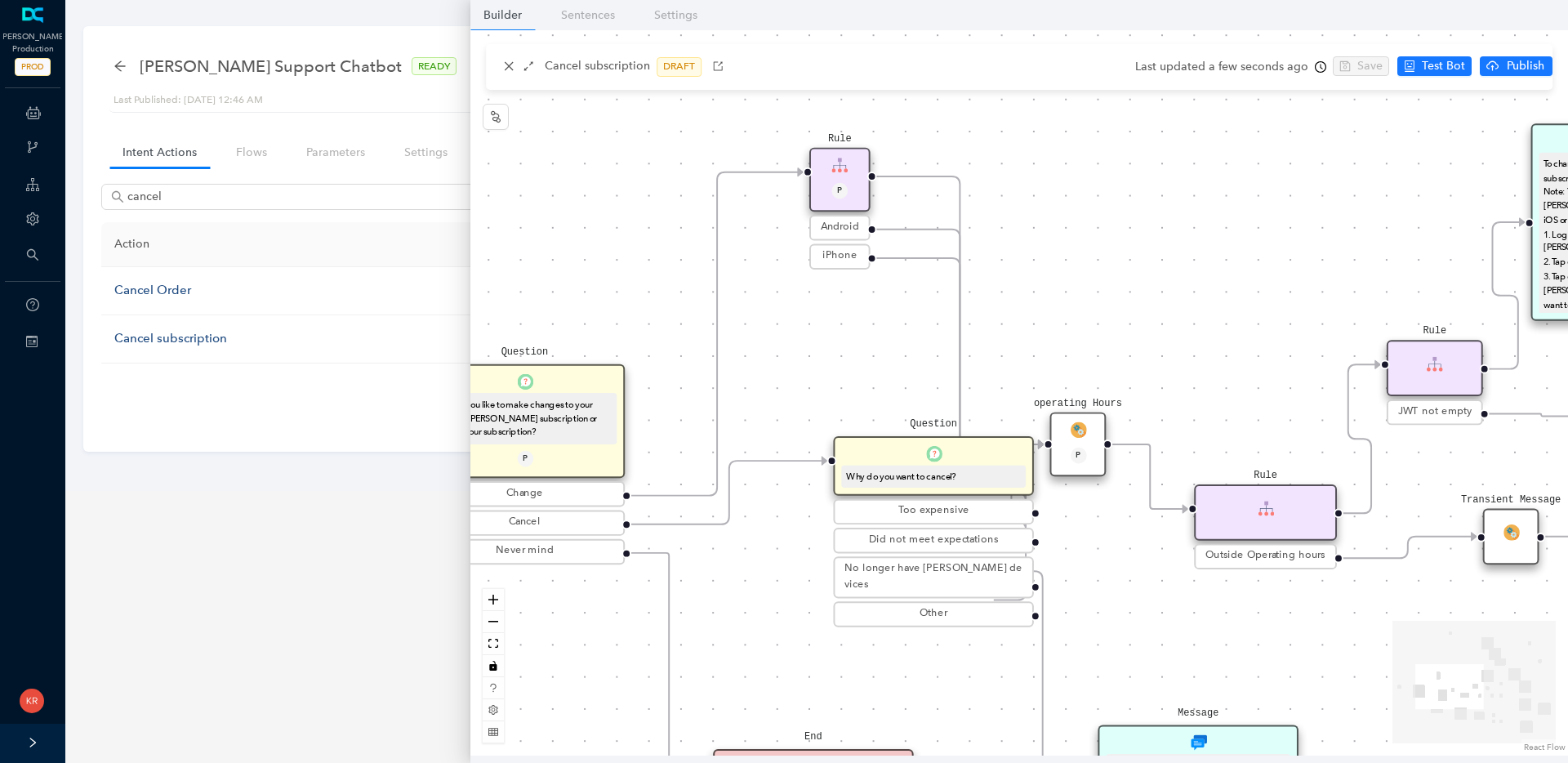
click at [834, 178] on div "Rule P" at bounding box center [840, 179] width 61 height 64
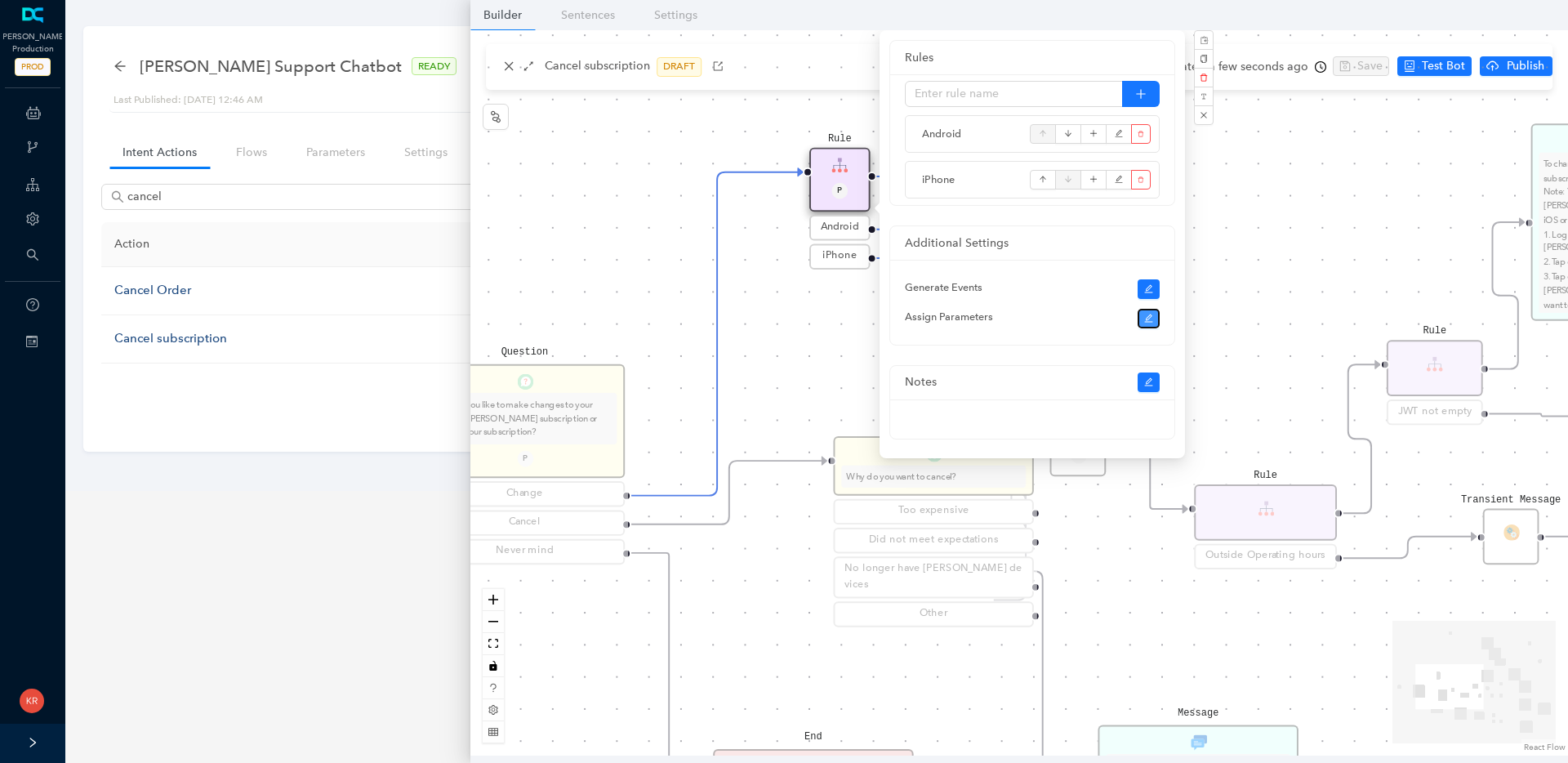
click at [1149, 320] on icon "edit" at bounding box center [1149, 318] width 10 height 10
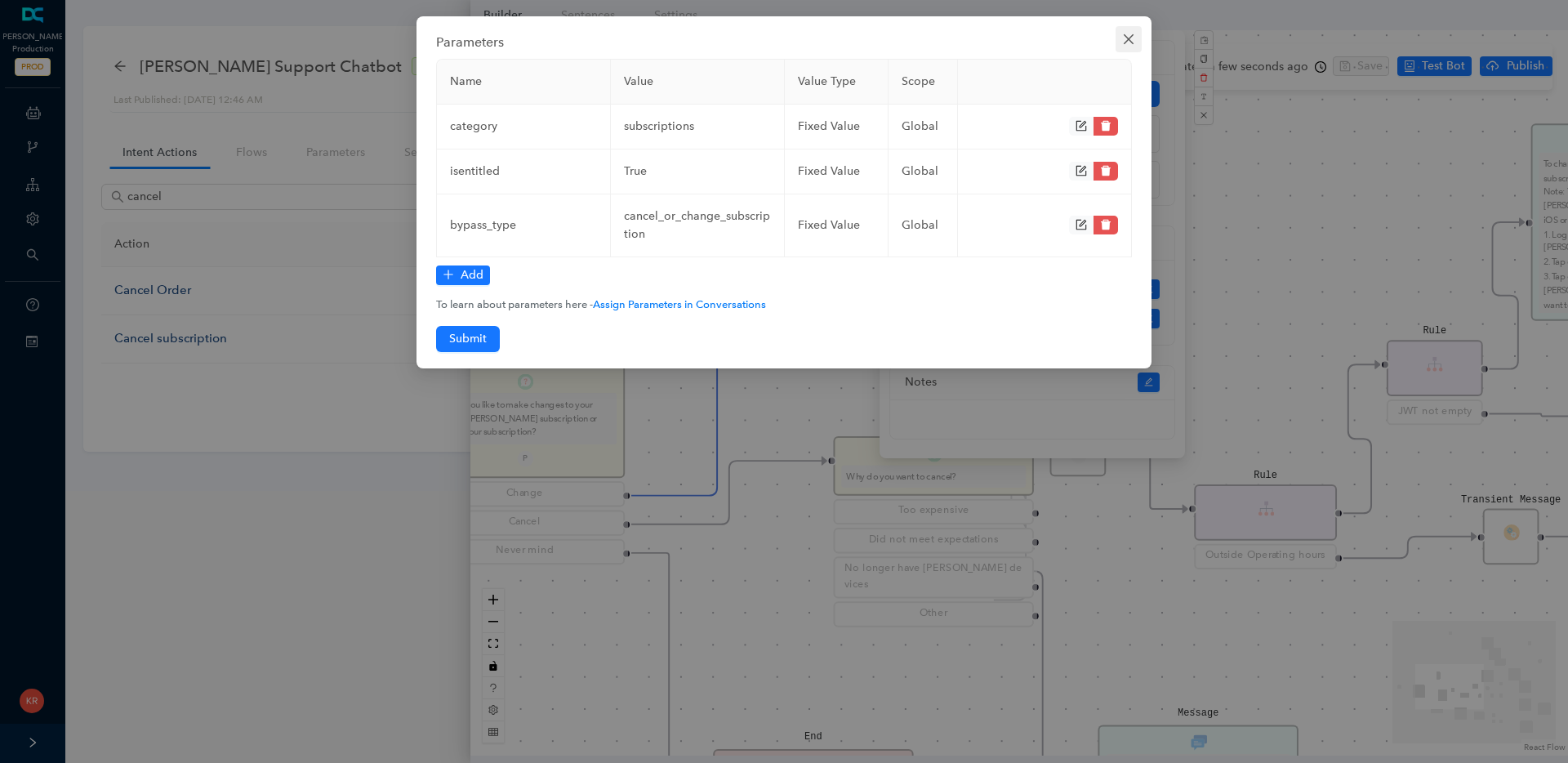
click at [1126, 44] on icon "close" at bounding box center [1128, 39] width 13 height 13
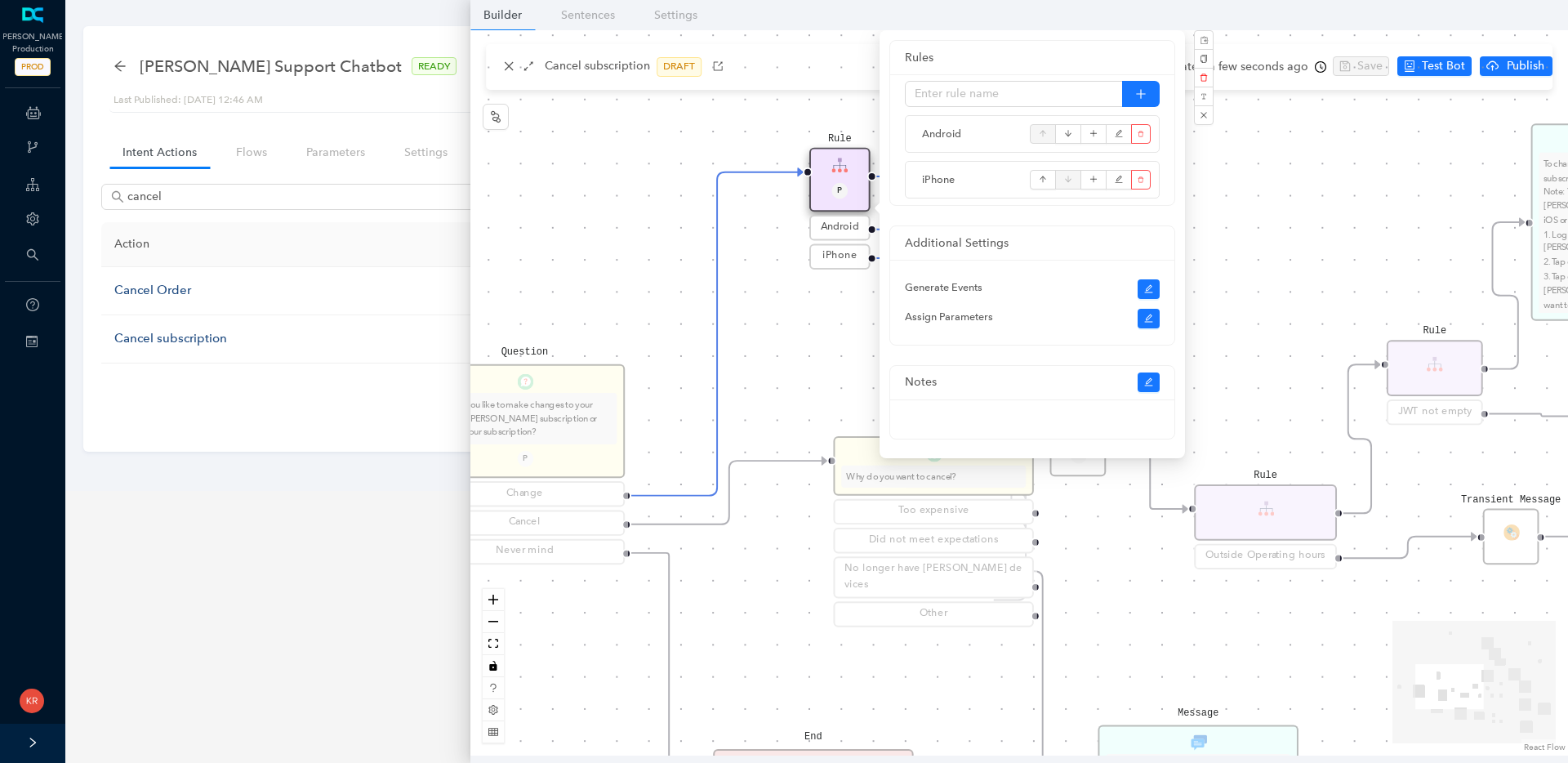
click at [1243, 159] on div "End Message To change your [PERSON_NAME] subscription plan: Note: You can’t mak…" at bounding box center [1019, 393] width 1098 height 725
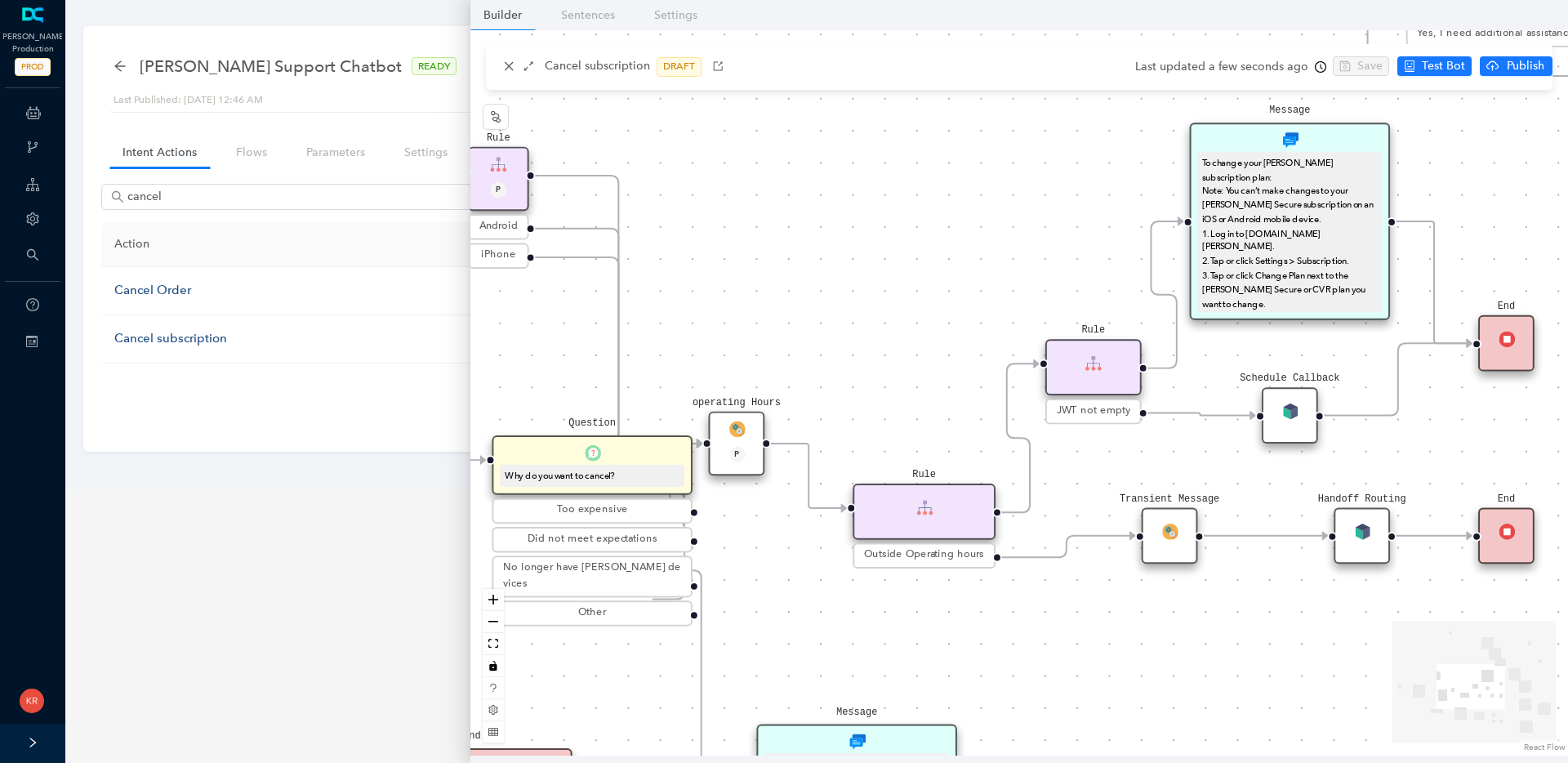
drag, startPoint x: 1162, startPoint y: 286, endPoint x: 821, endPoint y: 286, distance: 341.0
click at [821, 286] on div "End Message To change your [PERSON_NAME] subscription plan: Note: You can’t mak…" at bounding box center [1019, 393] width 1098 height 725
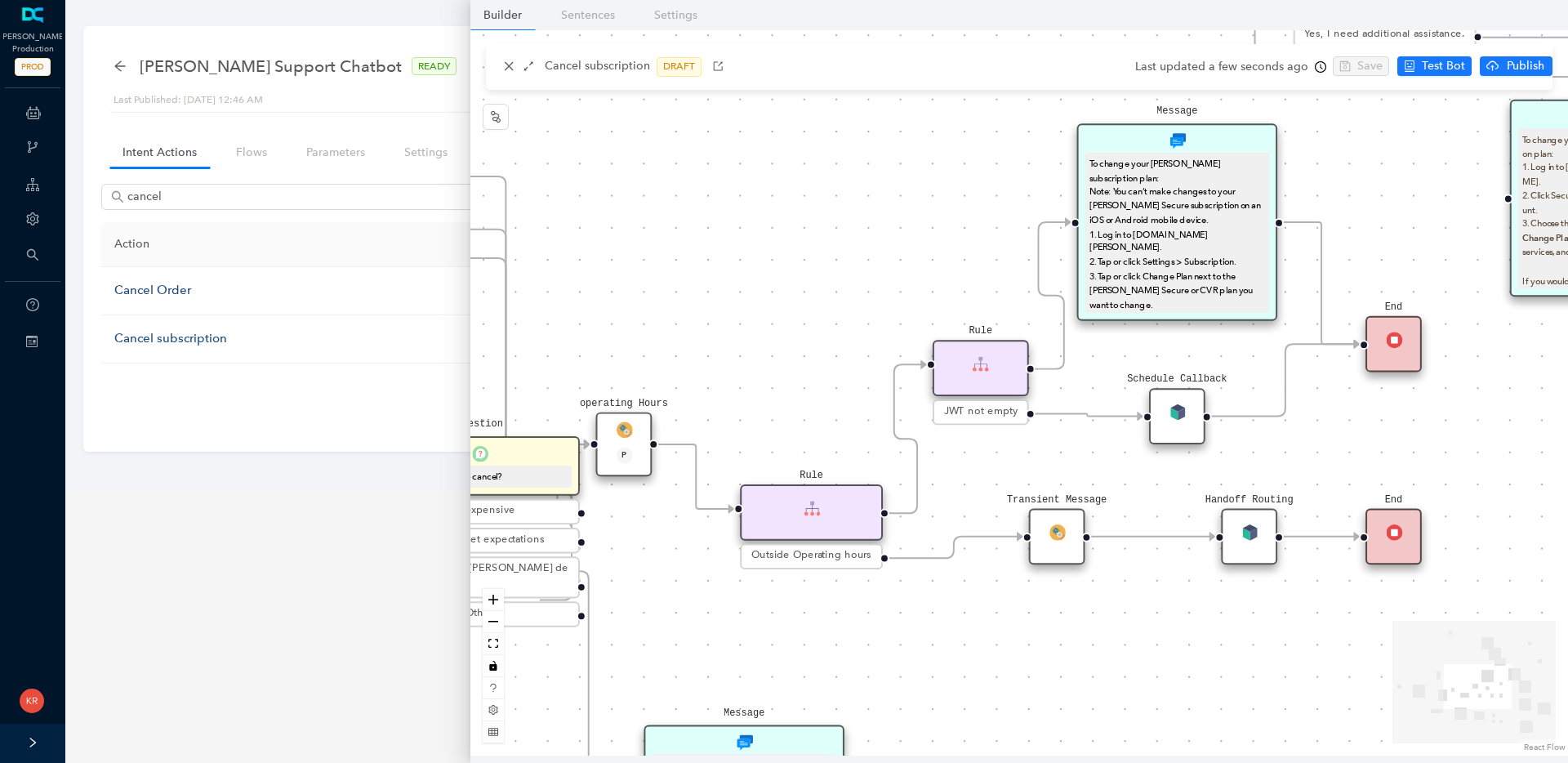
drag, startPoint x: 952, startPoint y: 293, endPoint x: 777, endPoint y: 304, distance: 175.3
click at [776, 303] on div "End Message To change your [PERSON_NAME] subscription plan: Note: You can’t mak…" at bounding box center [1019, 393] width 1098 height 725
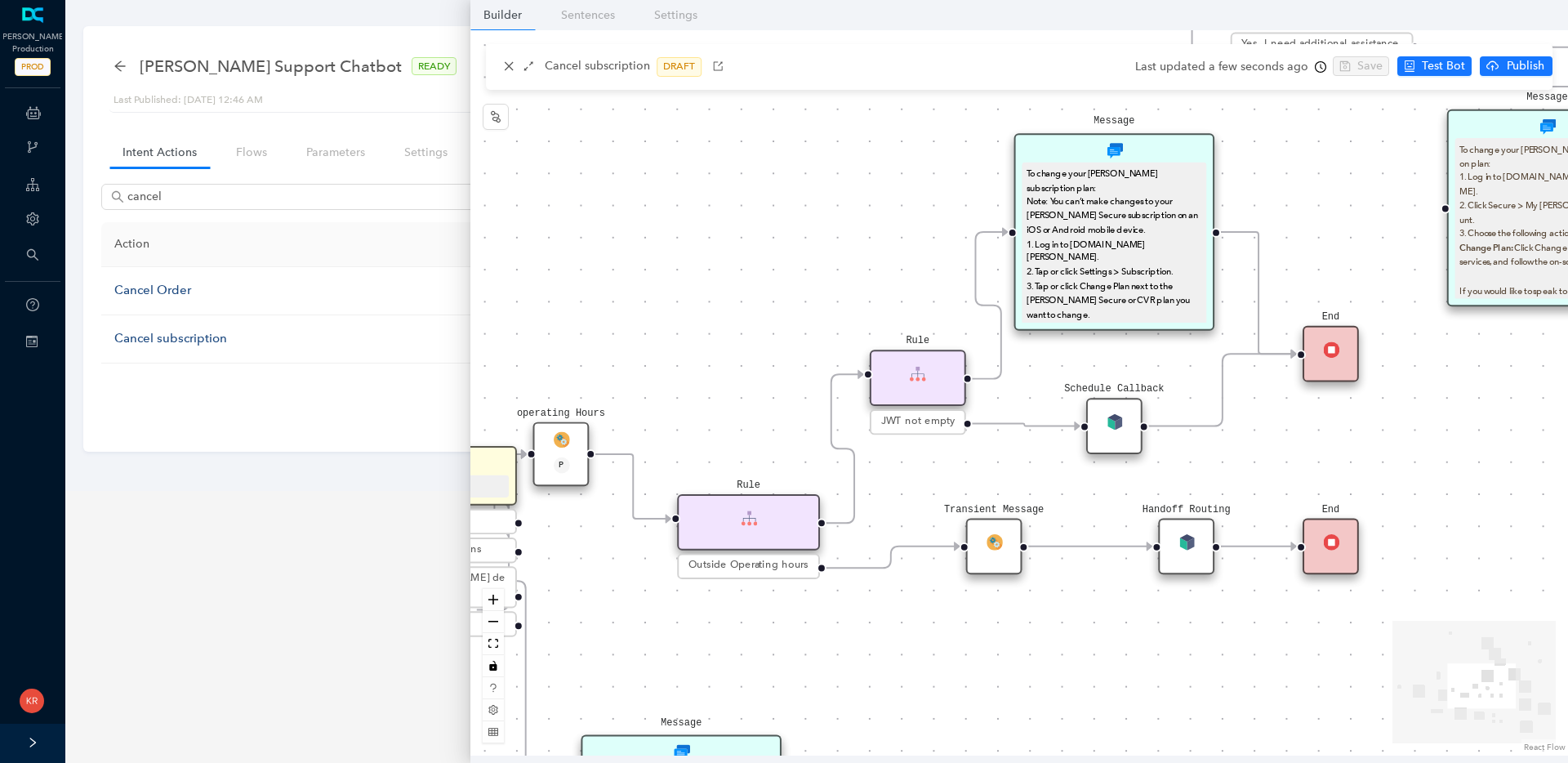
click at [929, 374] on div "Rule" at bounding box center [918, 377] width 97 height 57
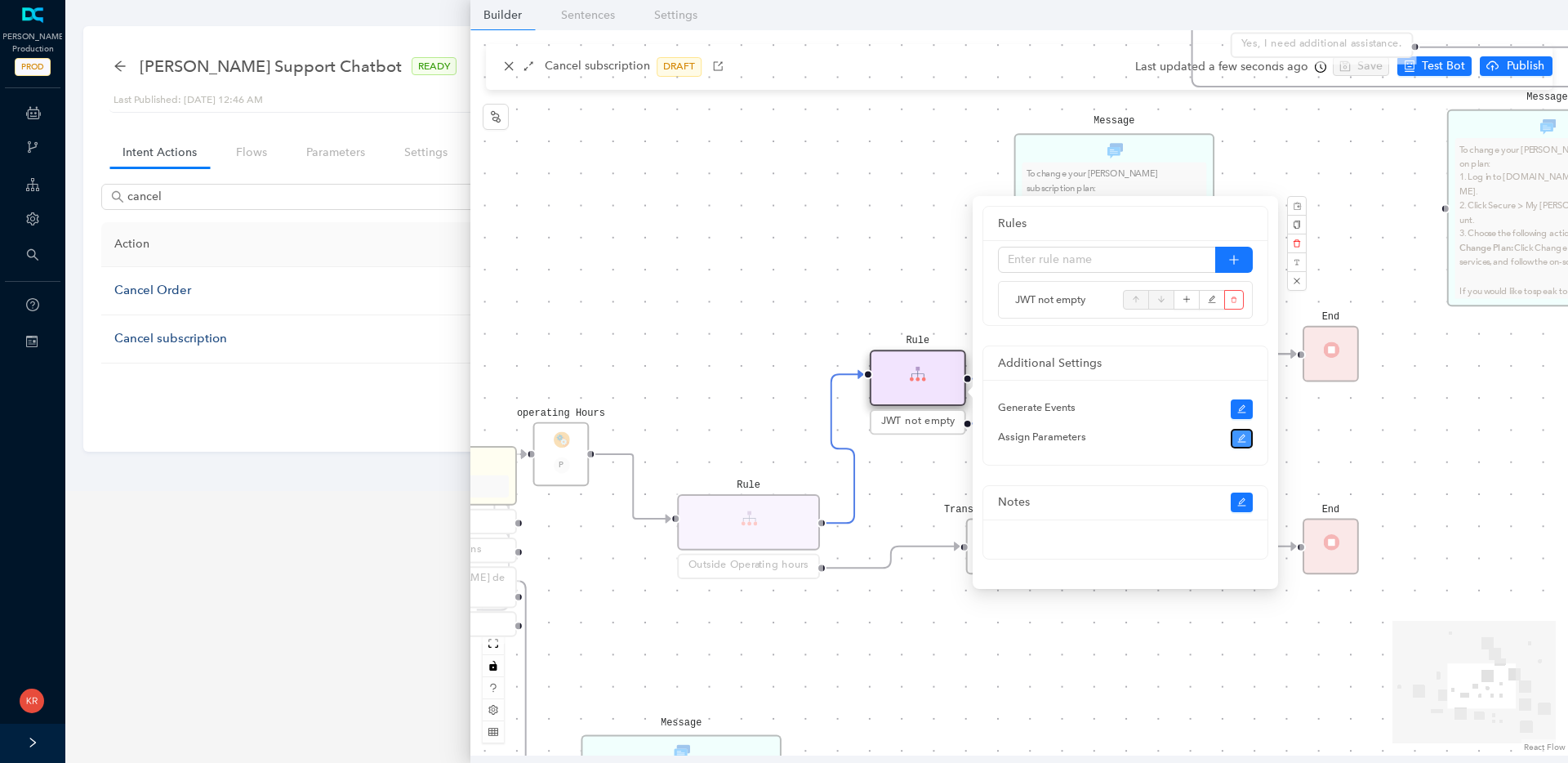
click at [1245, 439] on icon "edit" at bounding box center [1242, 439] width 10 height 10
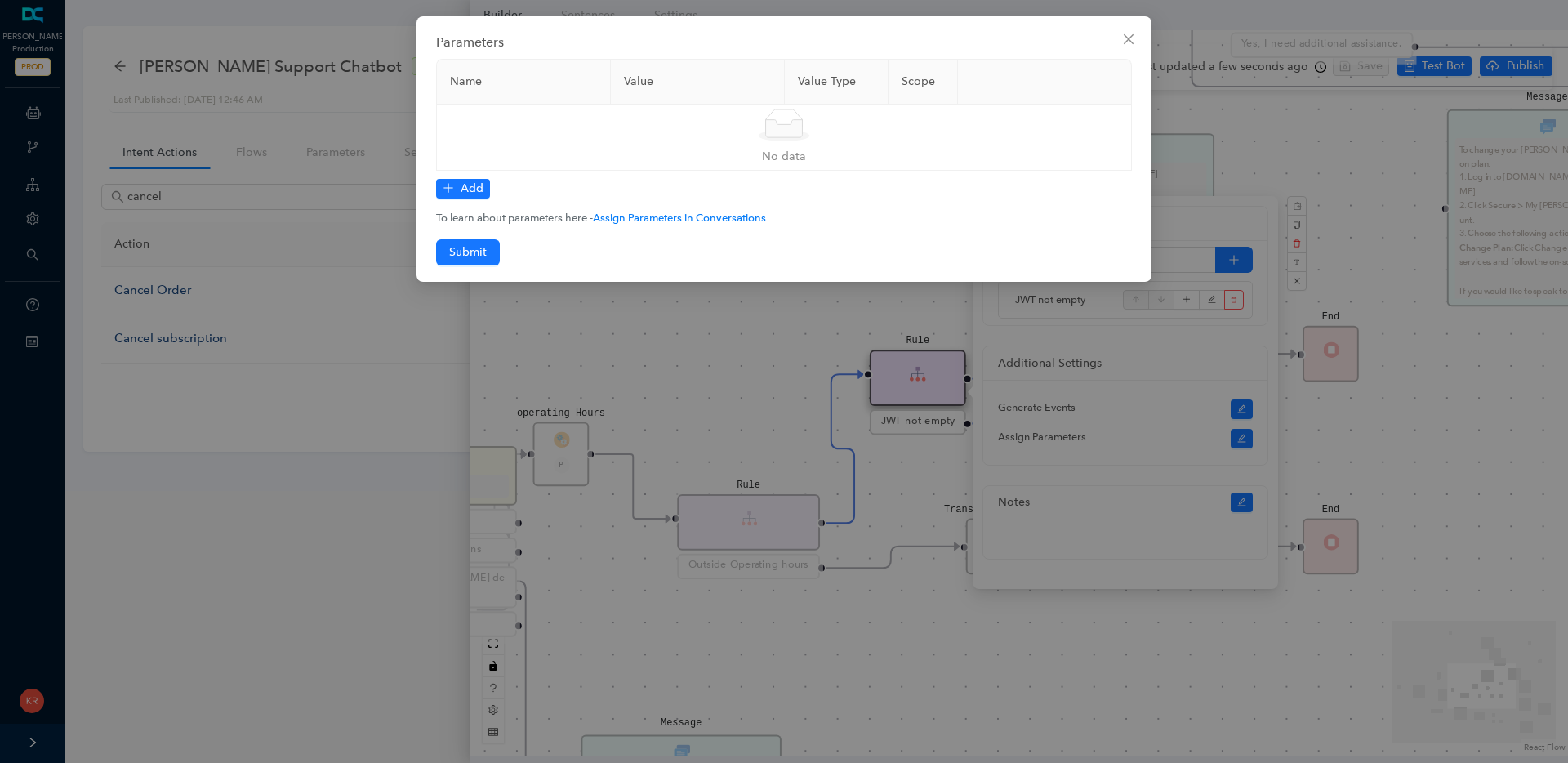
click at [659, 330] on div "Parameters Name Value Value Type Scope Simple Empty No data Add To learn about …" at bounding box center [784, 381] width 1568 height 763
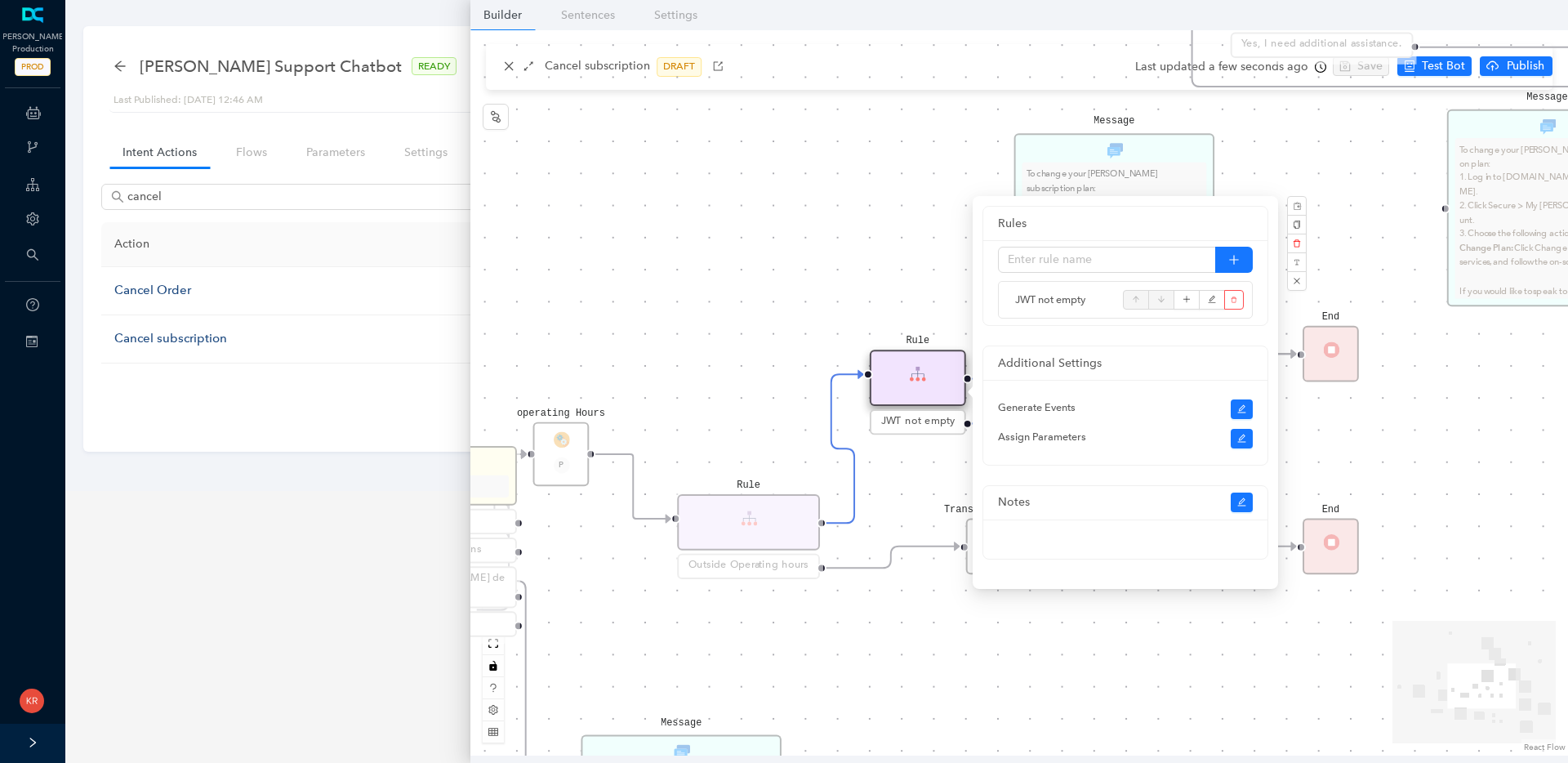
click at [1336, 191] on div "End Message To change your [PERSON_NAME] subscription plan: Note: You can’t mak…" at bounding box center [1019, 393] width 1098 height 725
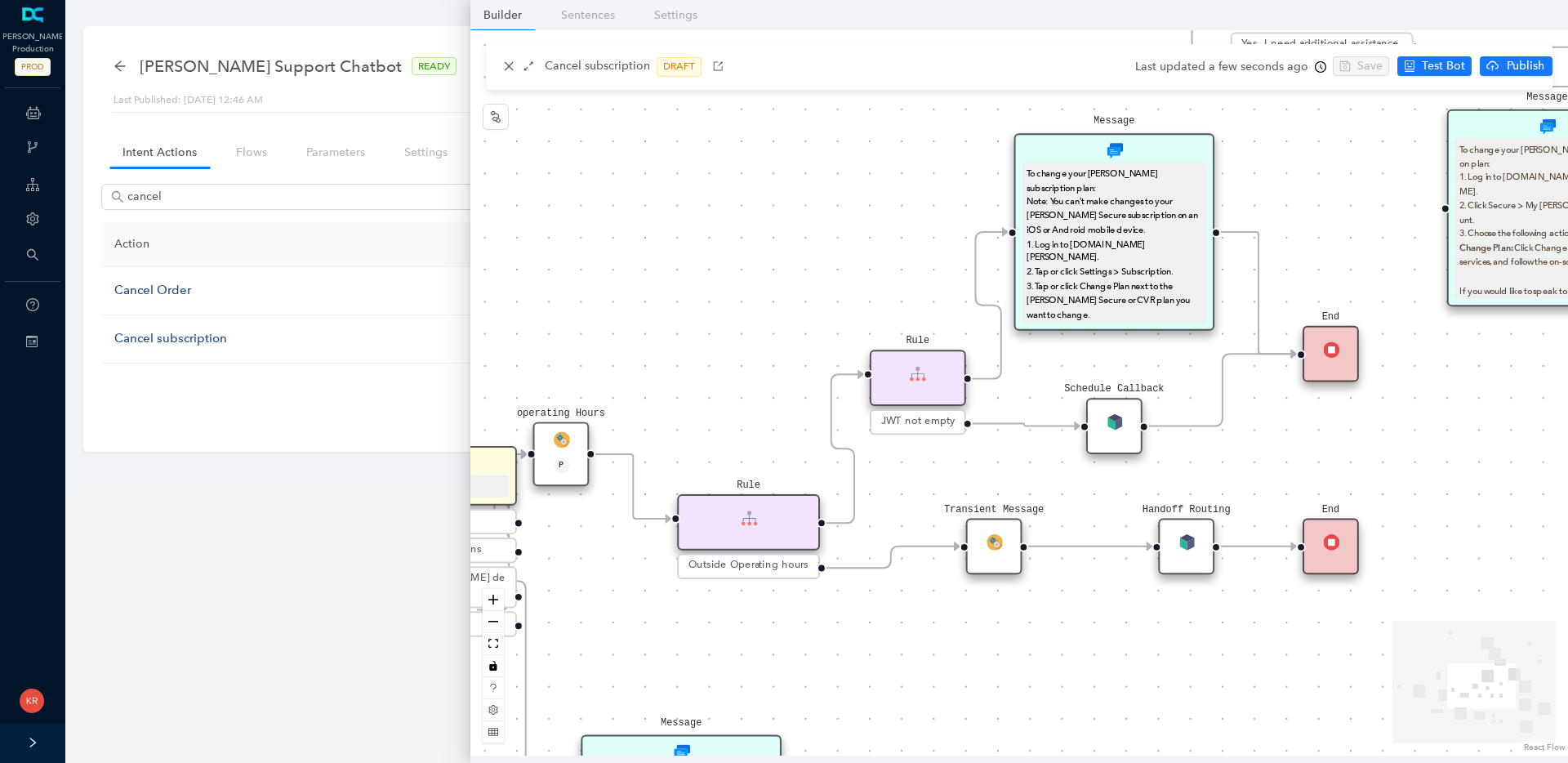
click at [994, 539] on img at bounding box center [995, 542] width 17 height 17
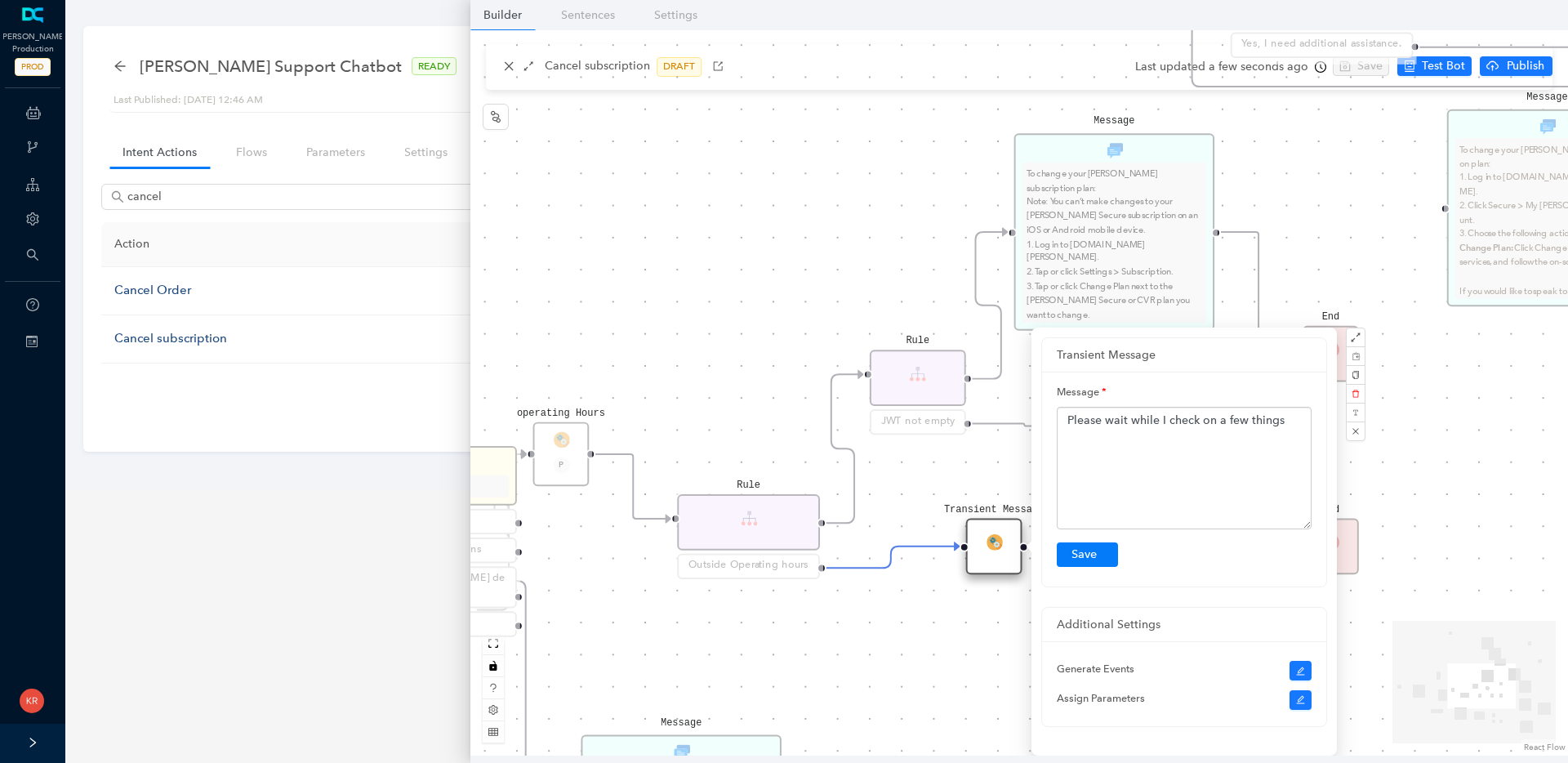
click at [1423, 554] on div "End Message To change your [PERSON_NAME] subscription plan: Note: You can’t mak…" at bounding box center [1019, 393] width 1098 height 725
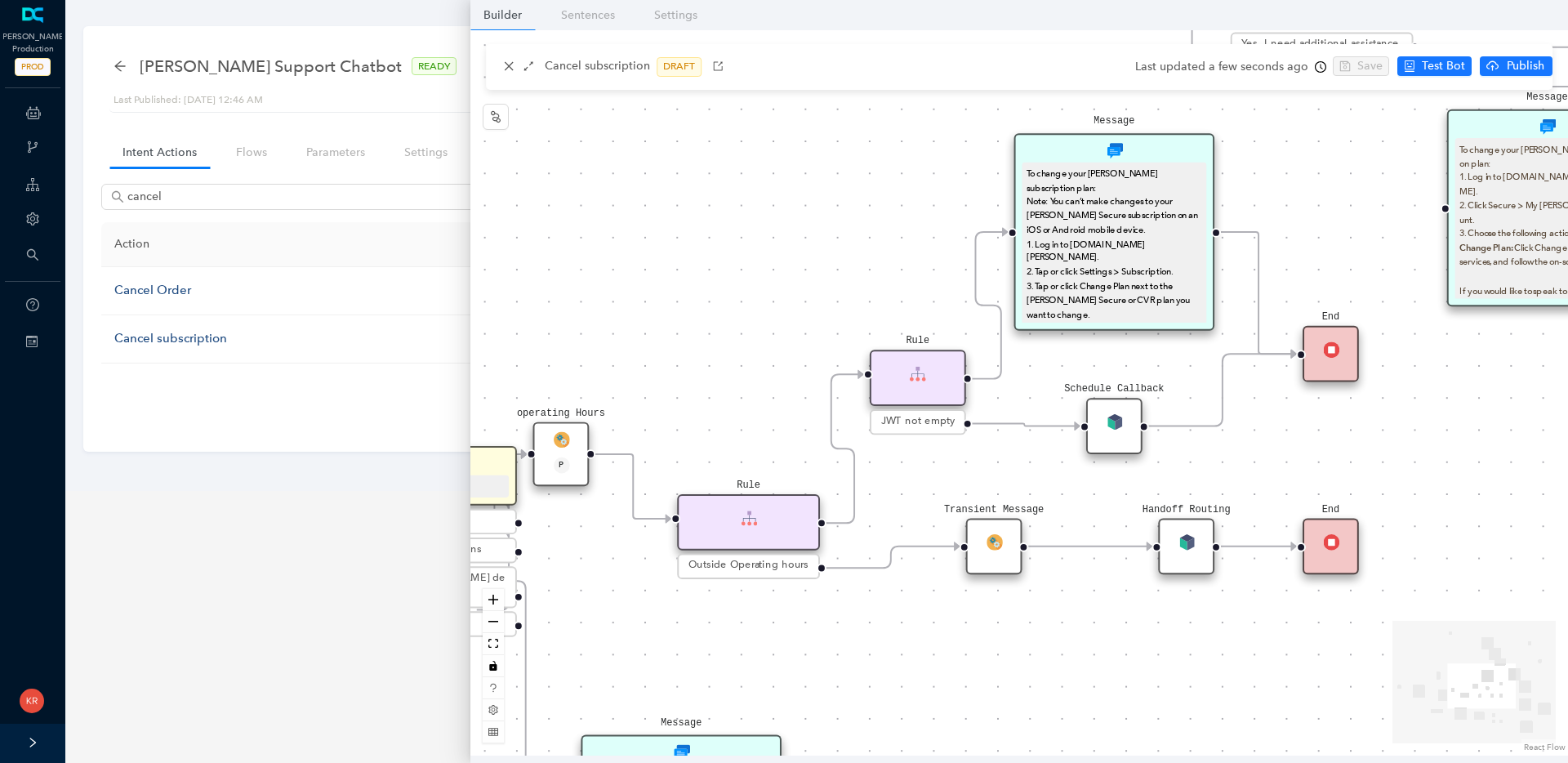
click at [722, 517] on div "Rule" at bounding box center [748, 522] width 143 height 57
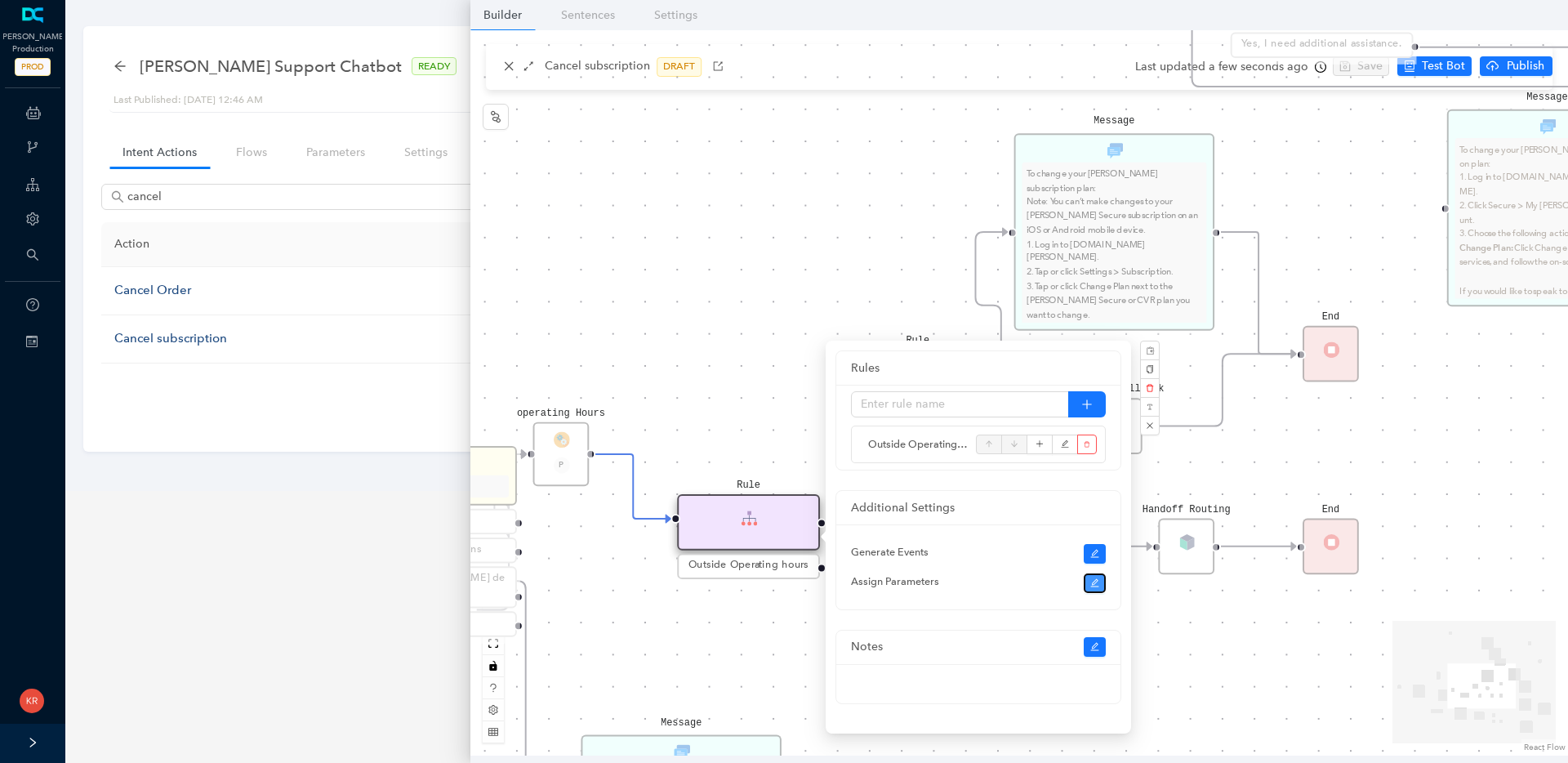
click at [1096, 585] on icon "edit" at bounding box center [1095, 583] width 10 height 10
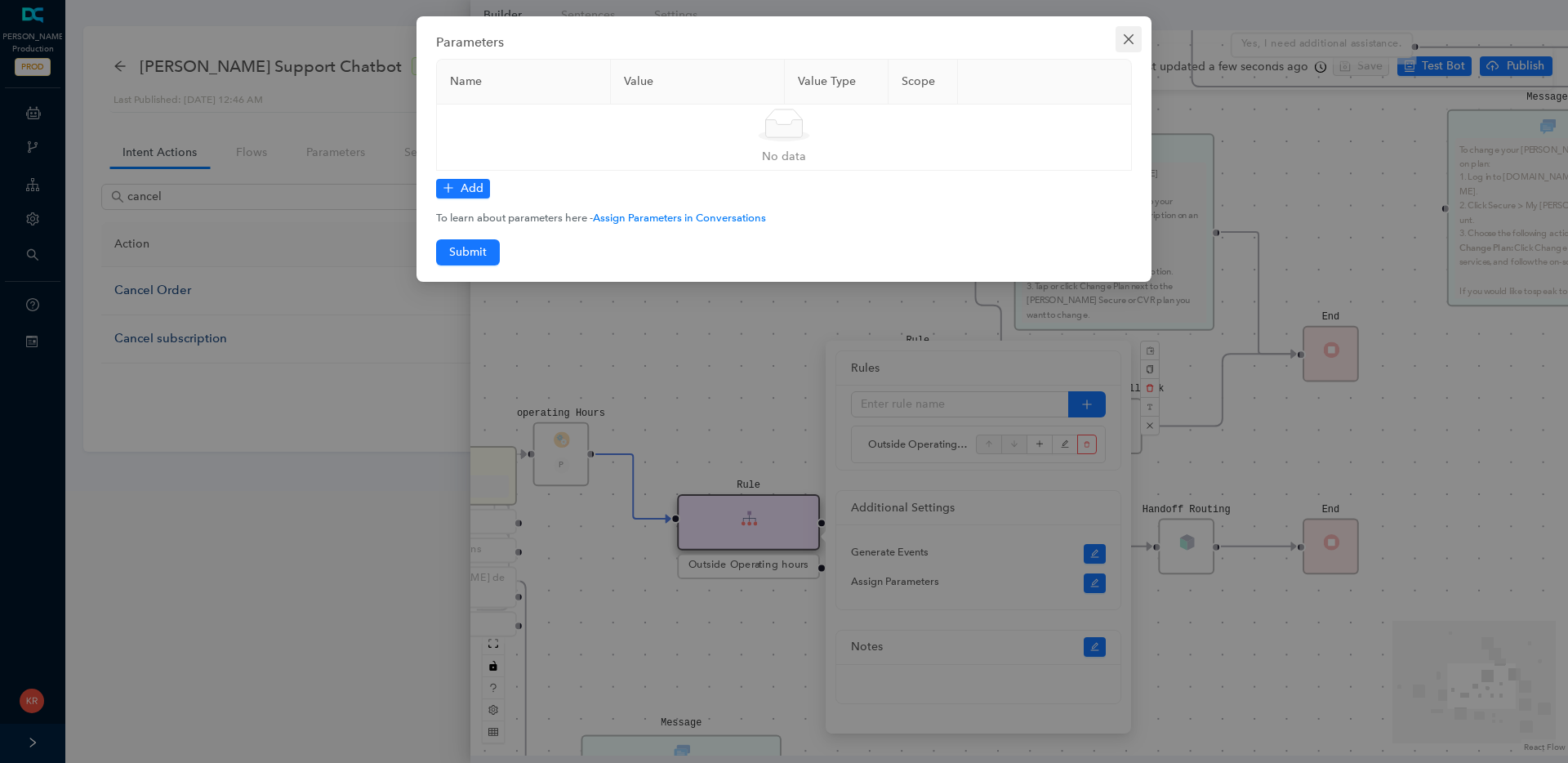
click at [1132, 39] on icon "close" at bounding box center [1128, 39] width 13 height 13
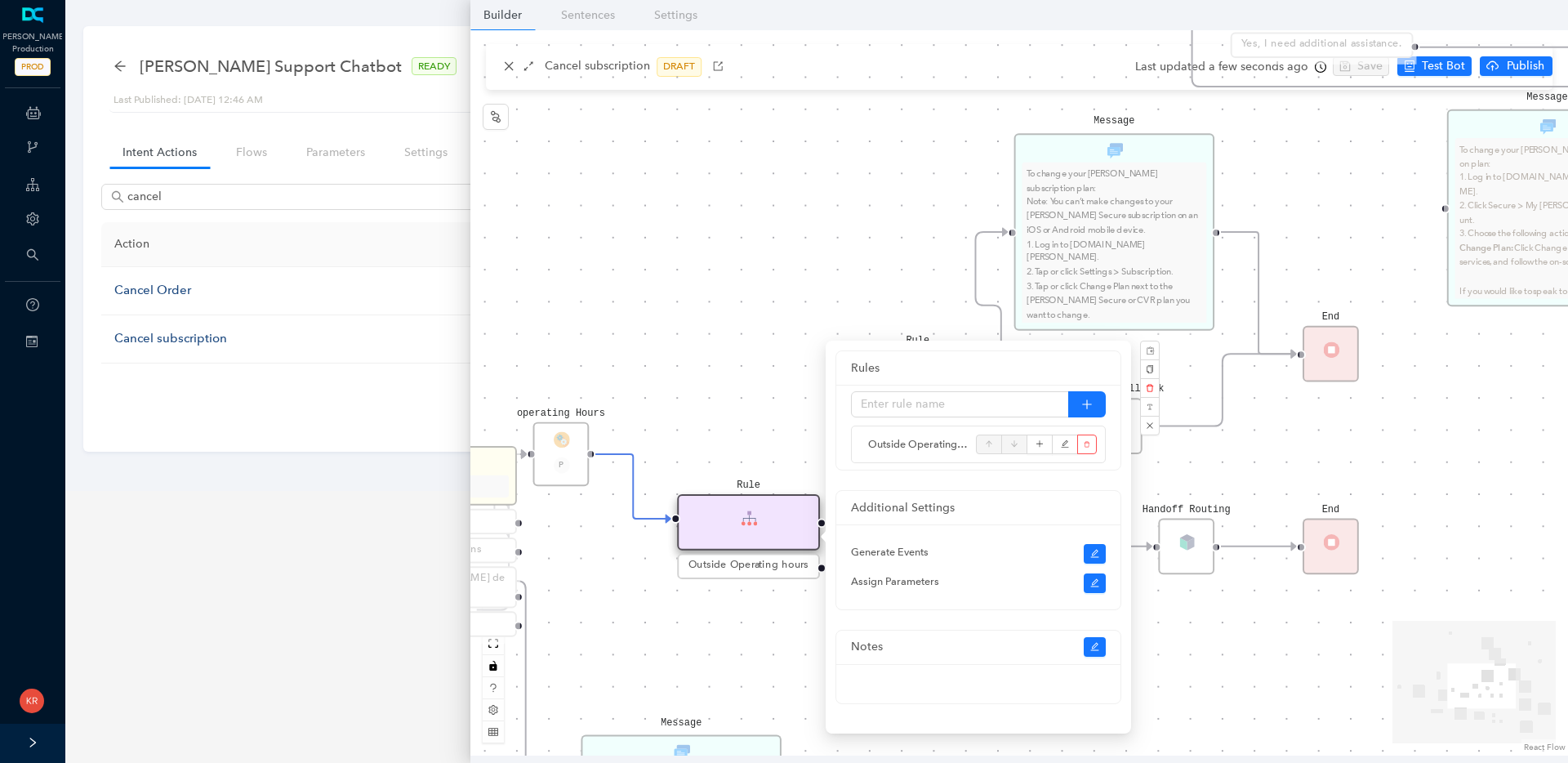
click at [765, 296] on div "End Message To change your [PERSON_NAME] subscription plan: Note: You can’t mak…" at bounding box center [1019, 393] width 1098 height 725
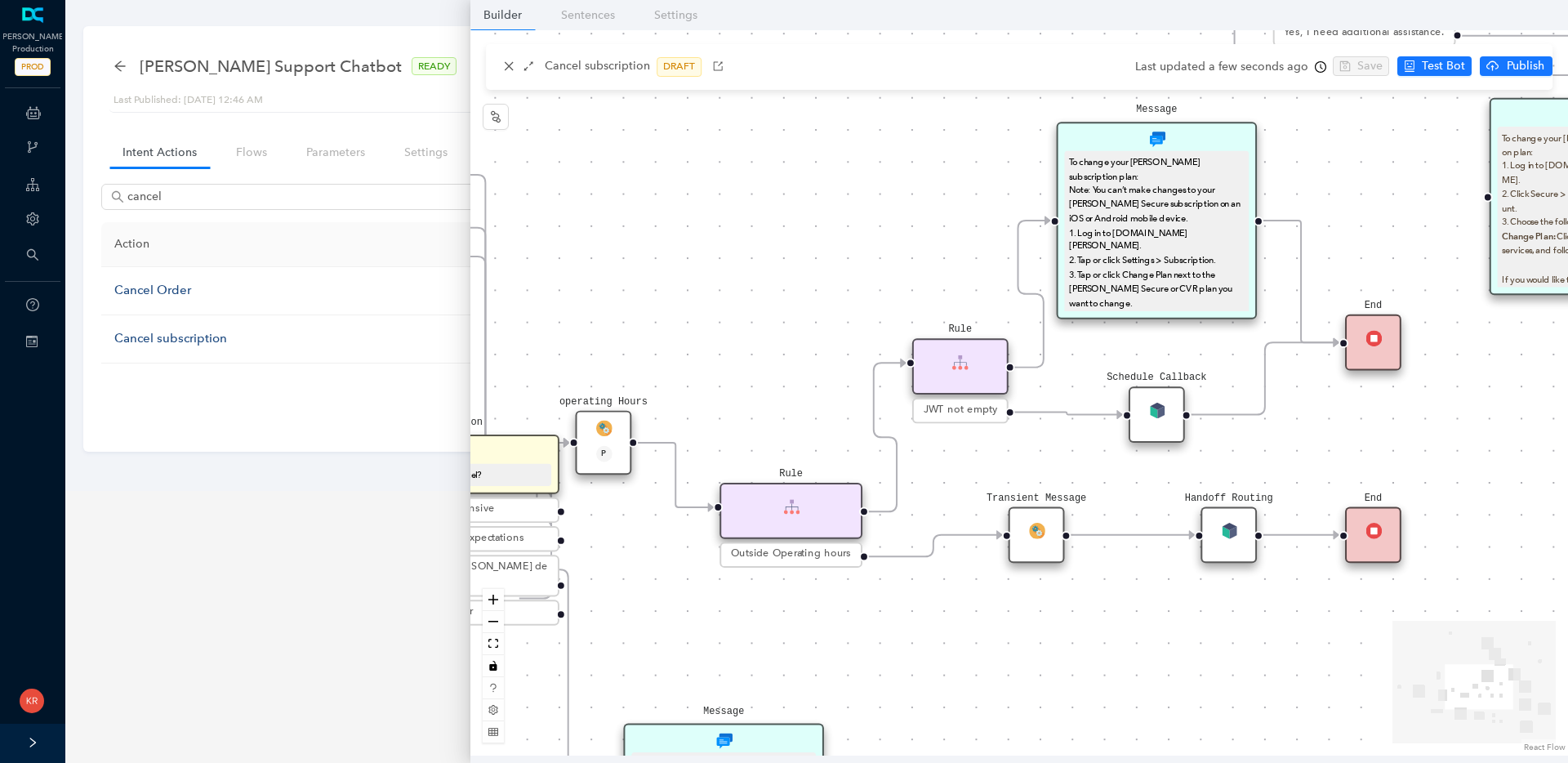
drag, startPoint x: 757, startPoint y: 320, endPoint x: 878, endPoint y: 294, distance: 123.8
click at [871, 296] on div "End Message To change your [PERSON_NAME] subscription plan: Note: You can’t mak…" at bounding box center [1019, 393] width 1098 height 725
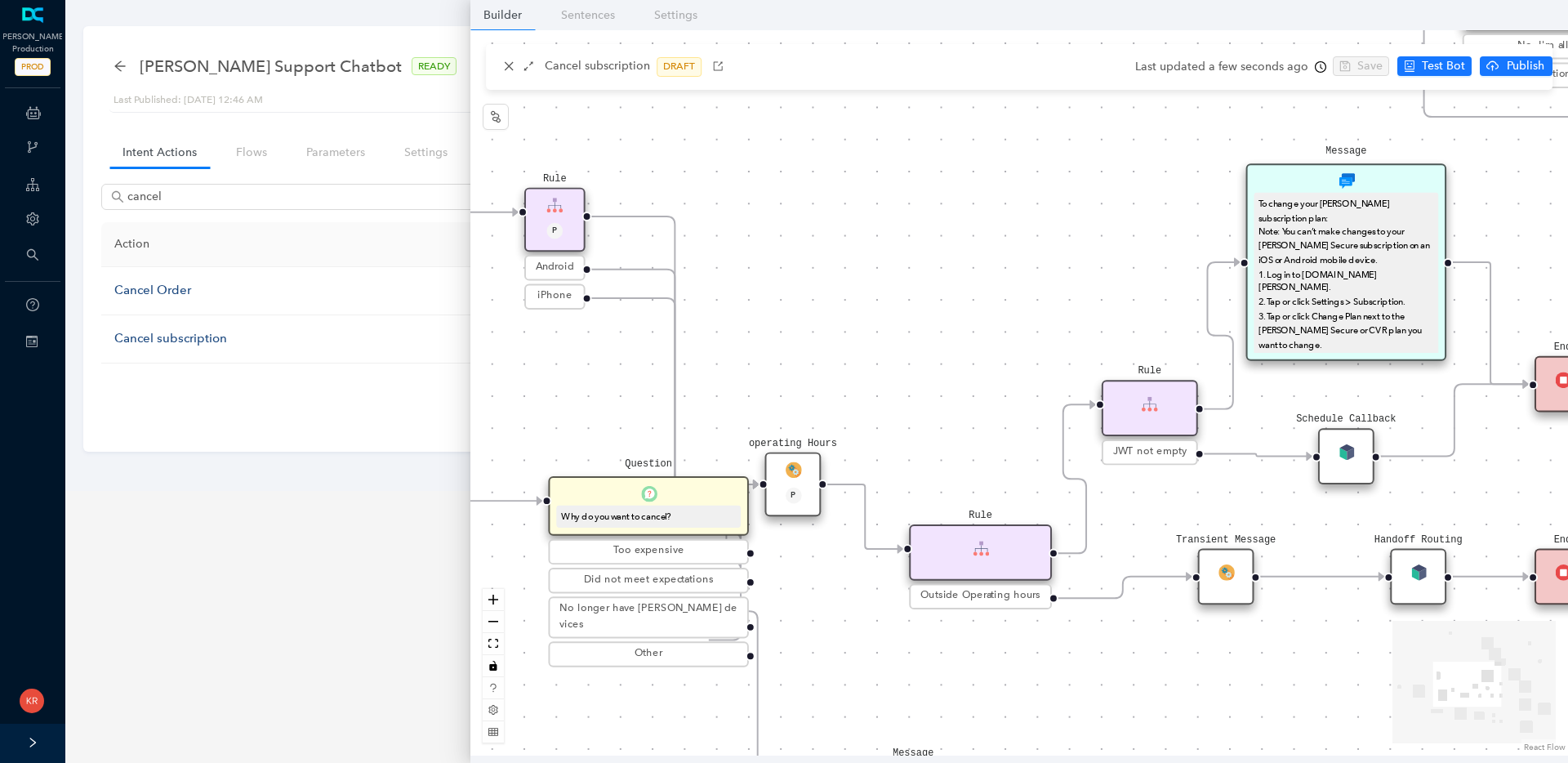
drag, startPoint x: 897, startPoint y: 290, endPoint x: 1015, endPoint y: 345, distance: 130.2
click at [1015, 345] on div "End Message To change your [PERSON_NAME] subscription plan: Note: You can’t mak…" at bounding box center [1019, 393] width 1098 height 725
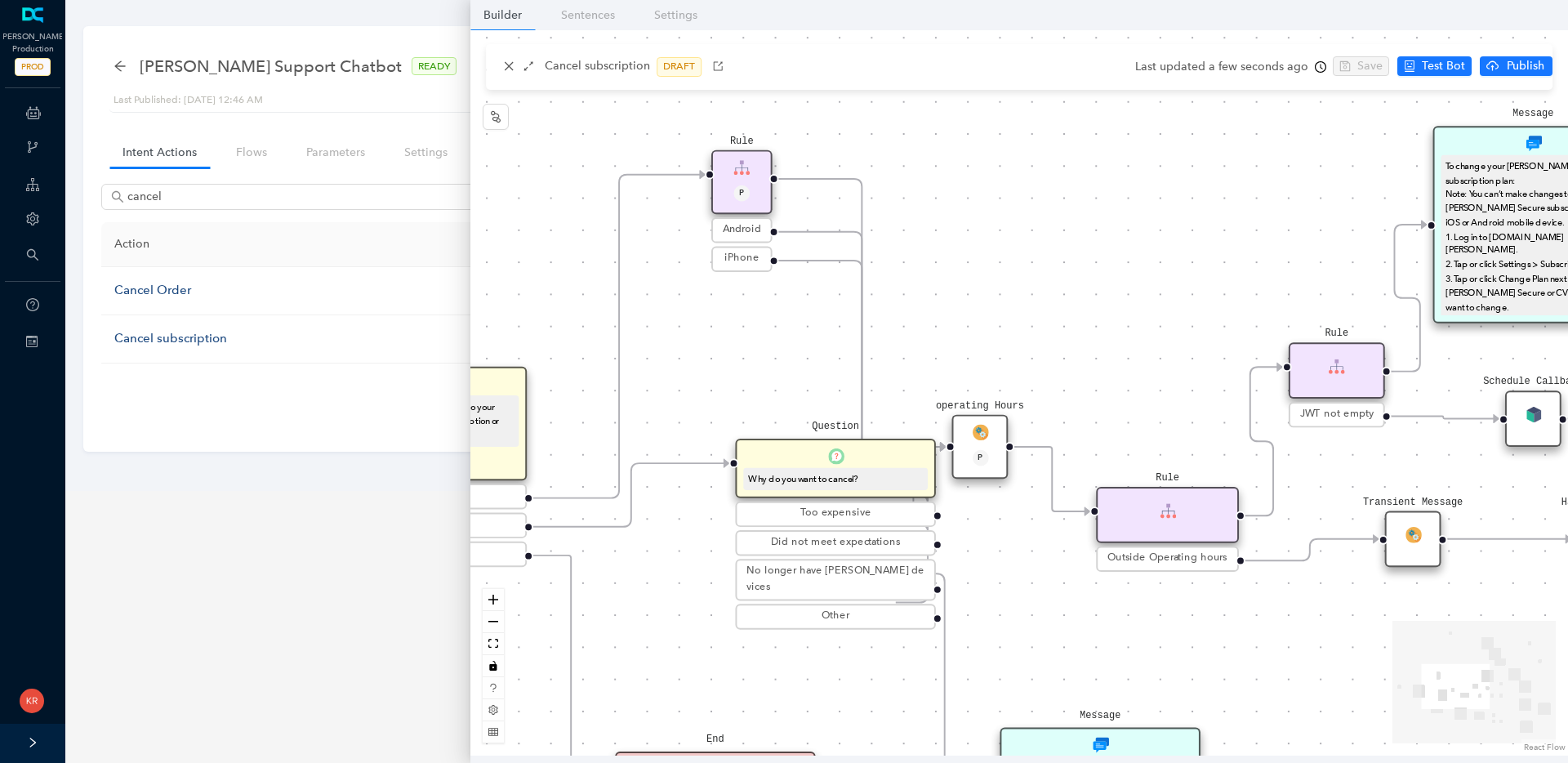
drag, startPoint x: 871, startPoint y: 338, endPoint x: 1122, endPoint y: 283, distance: 257.0
click at [1107, 287] on div "End Message To change your [PERSON_NAME] subscription plan: Note: You can’t mak…" at bounding box center [1019, 393] width 1098 height 725
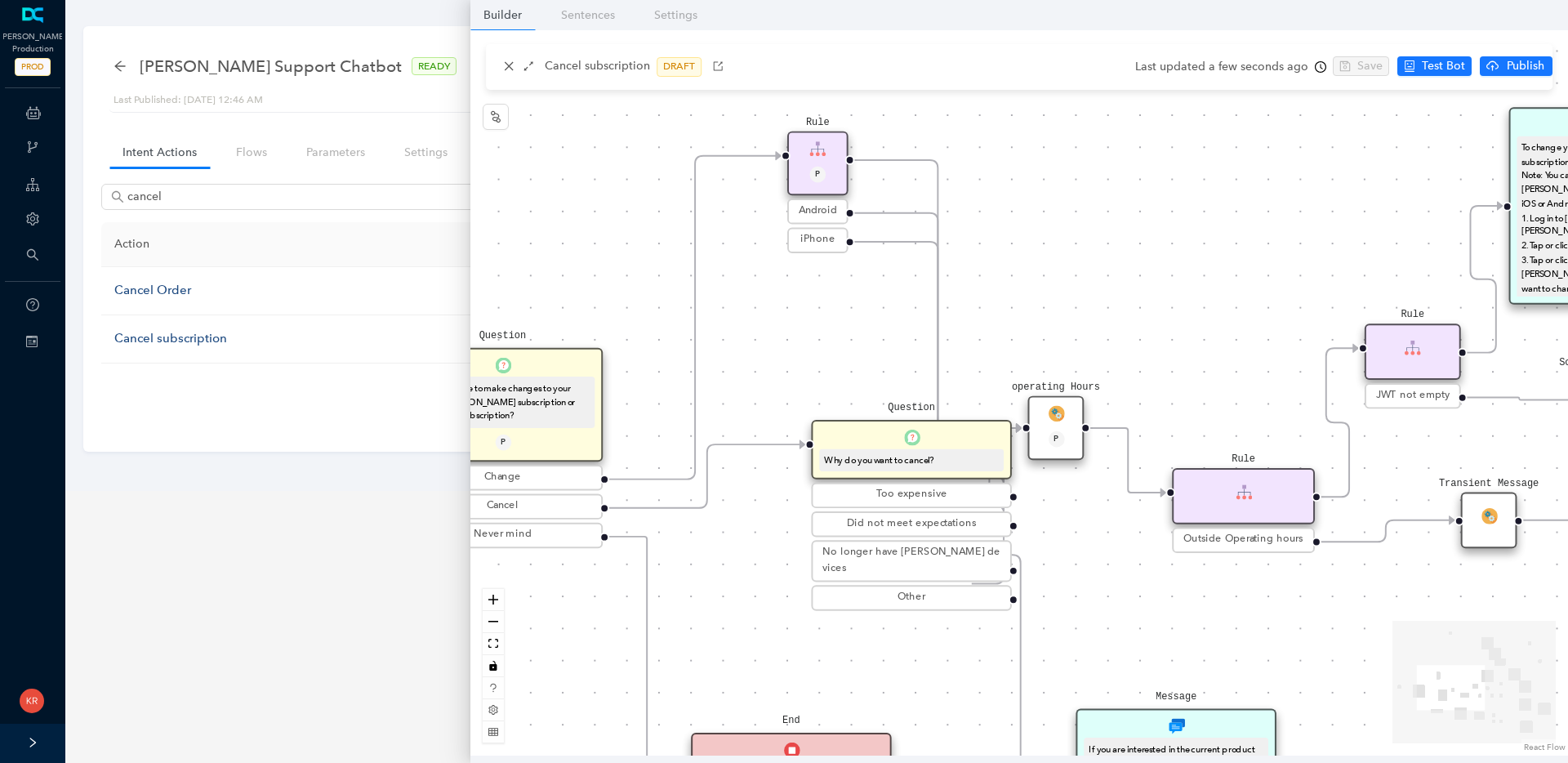
click at [1127, 280] on div "End Message To change your [PERSON_NAME] subscription plan: Note: You can’t mak…" at bounding box center [1019, 393] width 1098 height 725
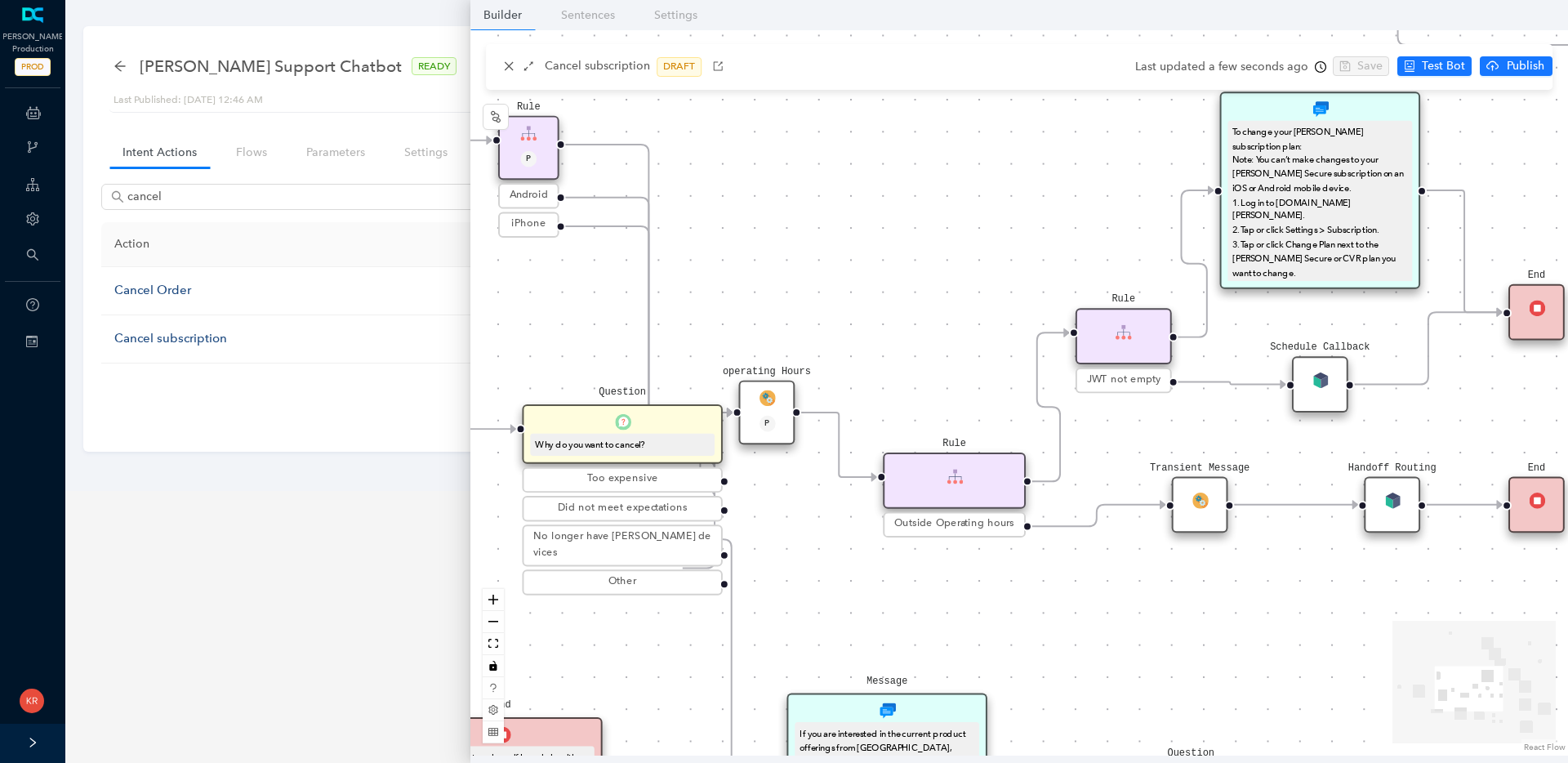
drag, startPoint x: 970, startPoint y: 582, endPoint x: 779, endPoint y: 575, distance: 191.1
click at [779, 575] on div "End Message To change your [PERSON_NAME] subscription plan: Note: You can’t mak…" at bounding box center [1019, 393] width 1098 height 725
click at [694, 506] on circle "Edge from reactflownode_829cd0a5-f439-4f4a-98cd-068356264b51 to reactflownode_f…" at bounding box center [699, 510] width 32 height 32
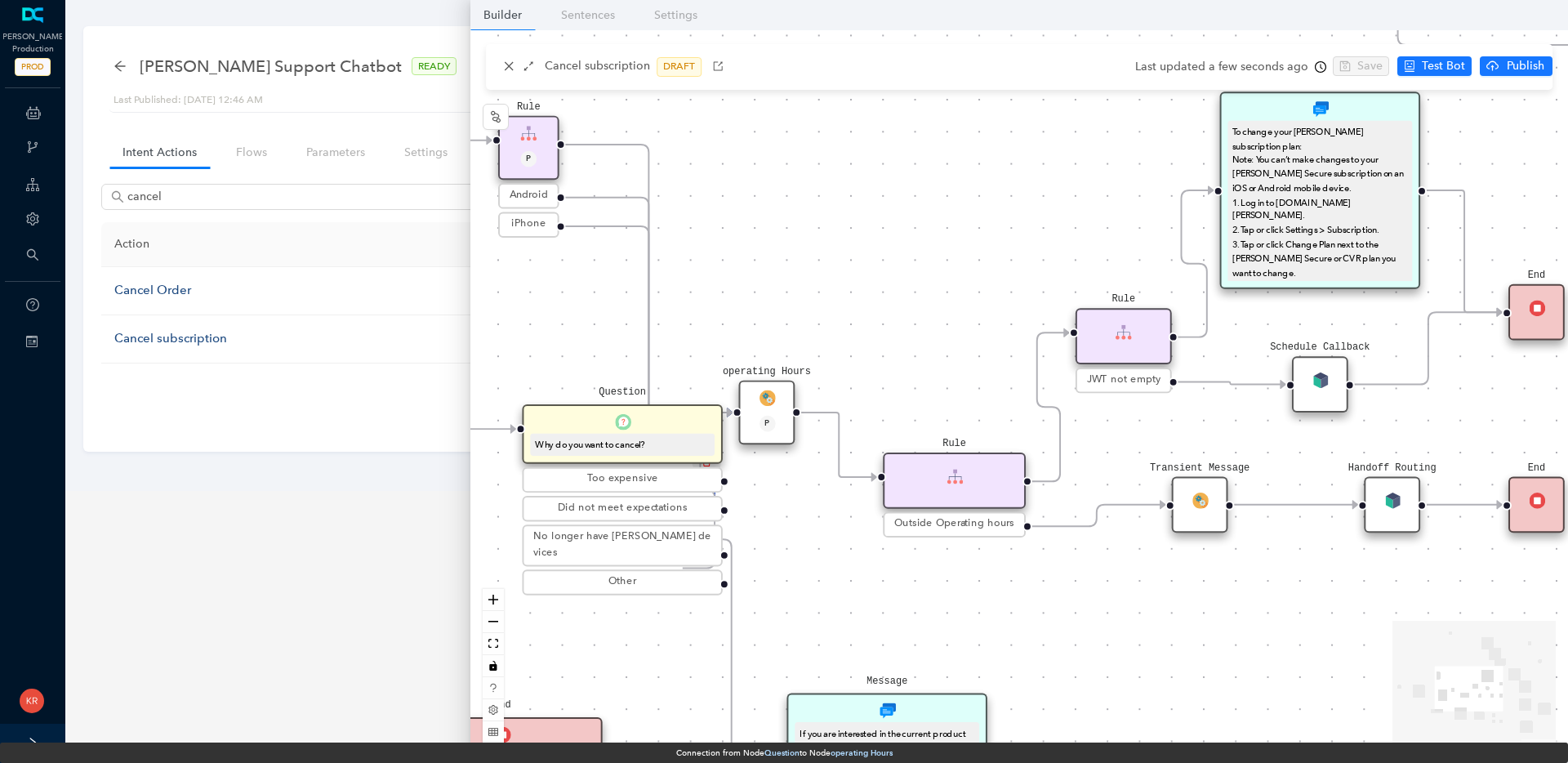
click at [694, 506] on circle "Edge from reactflownode_829cd0a5-f439-4f4a-98cd-068356264b51 to reactflownode_f…" at bounding box center [699, 510] width 32 height 32
click at [689, 477] on icon "Edge from reactflownode_829cd0a5-f439-4f4a-98cd-068356264b51 to reactflownode_f…" at bounding box center [708, 491] width 50 height 156
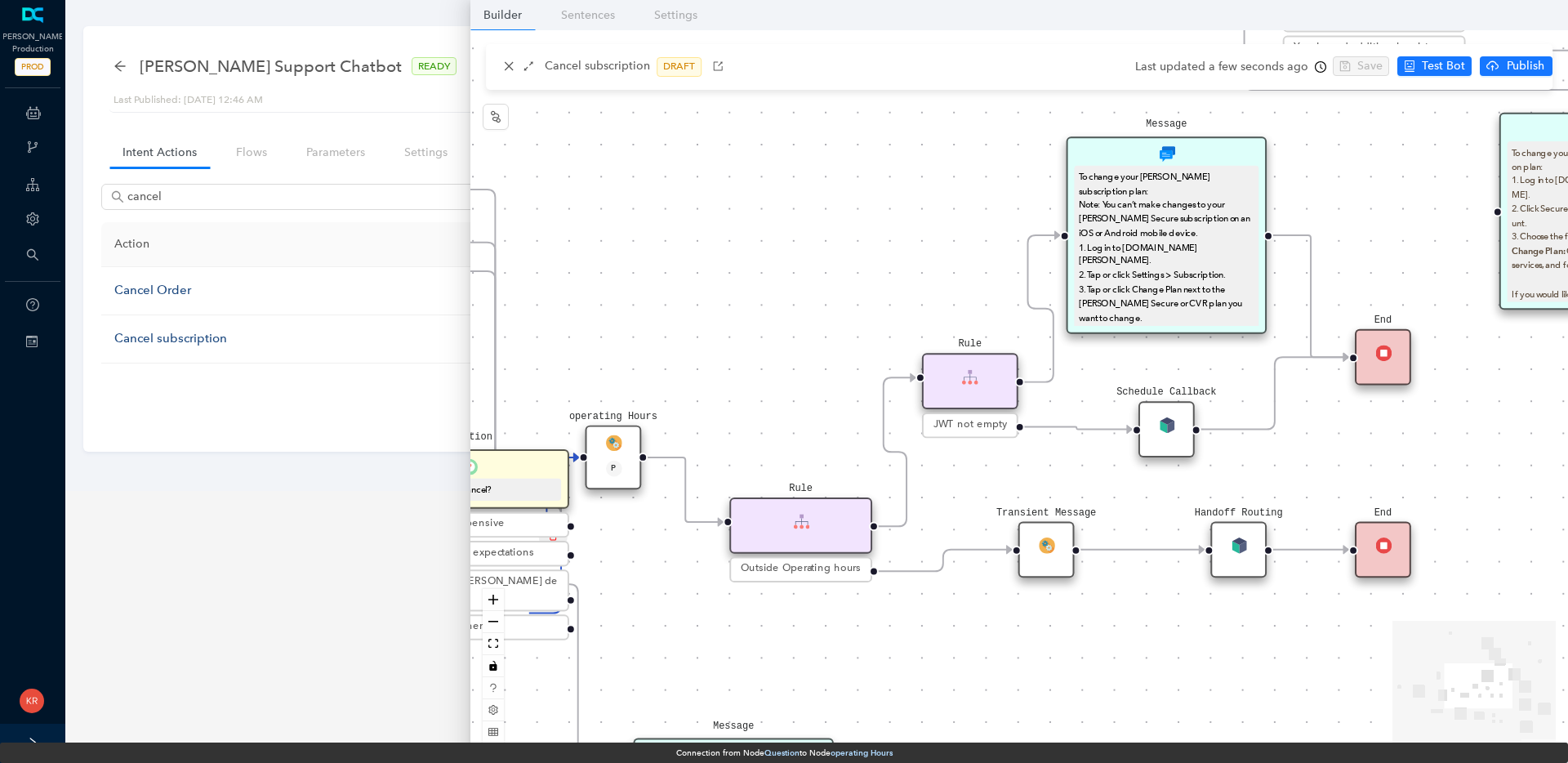
drag, startPoint x: 1044, startPoint y: 569, endPoint x: 897, endPoint y: 619, distance: 155.3
click at [897, 619] on div "End Message To change your [PERSON_NAME] subscription plan: Note: You can’t mak…" at bounding box center [1019, 393] width 1098 height 725
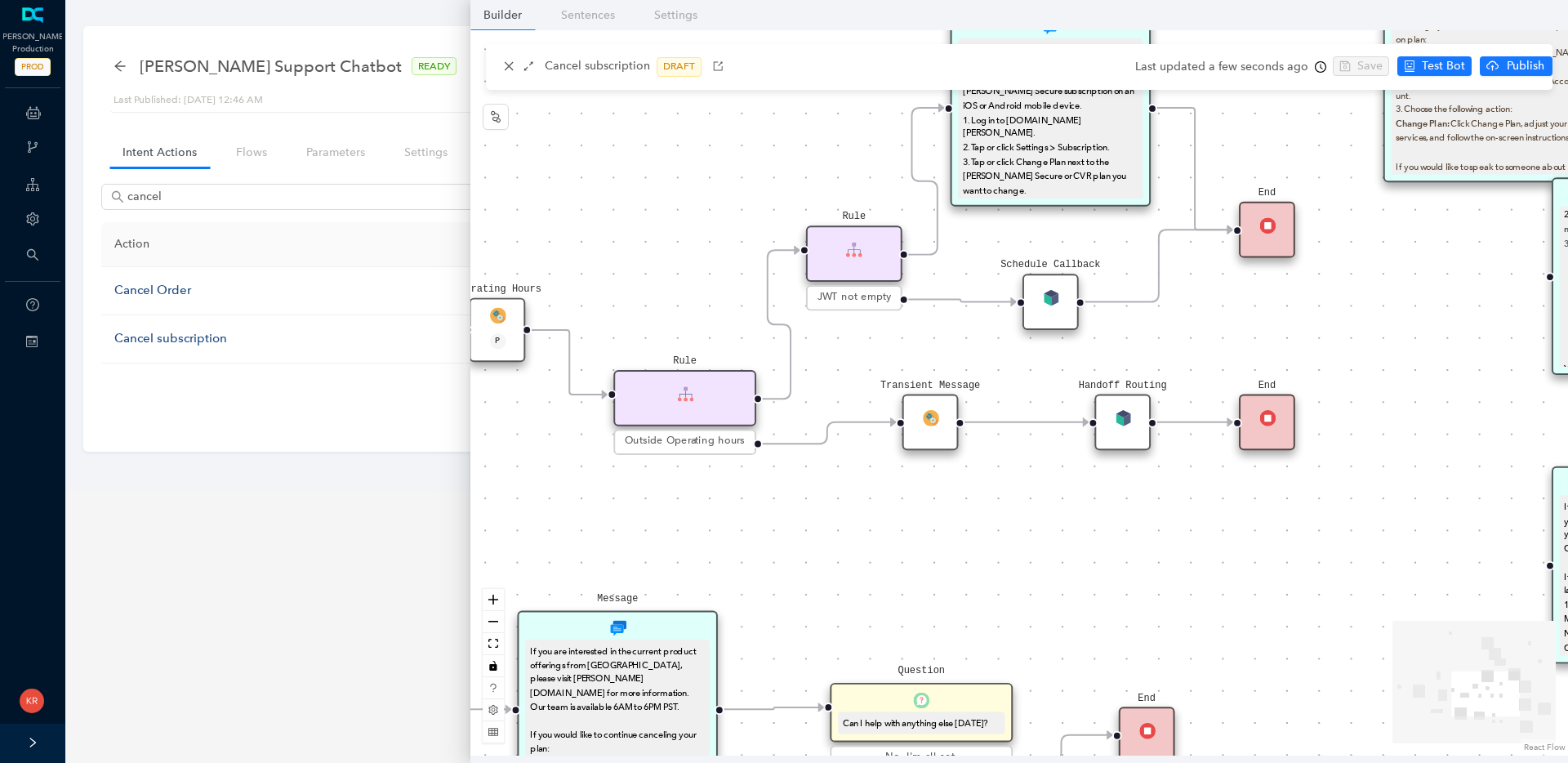
drag, startPoint x: 1127, startPoint y: 612, endPoint x: 1011, endPoint y: 485, distance: 172.0
click at [1011, 485] on div "End Message To change your [PERSON_NAME] subscription plan: Note: You can’t mak…" at bounding box center [1019, 393] width 1098 height 725
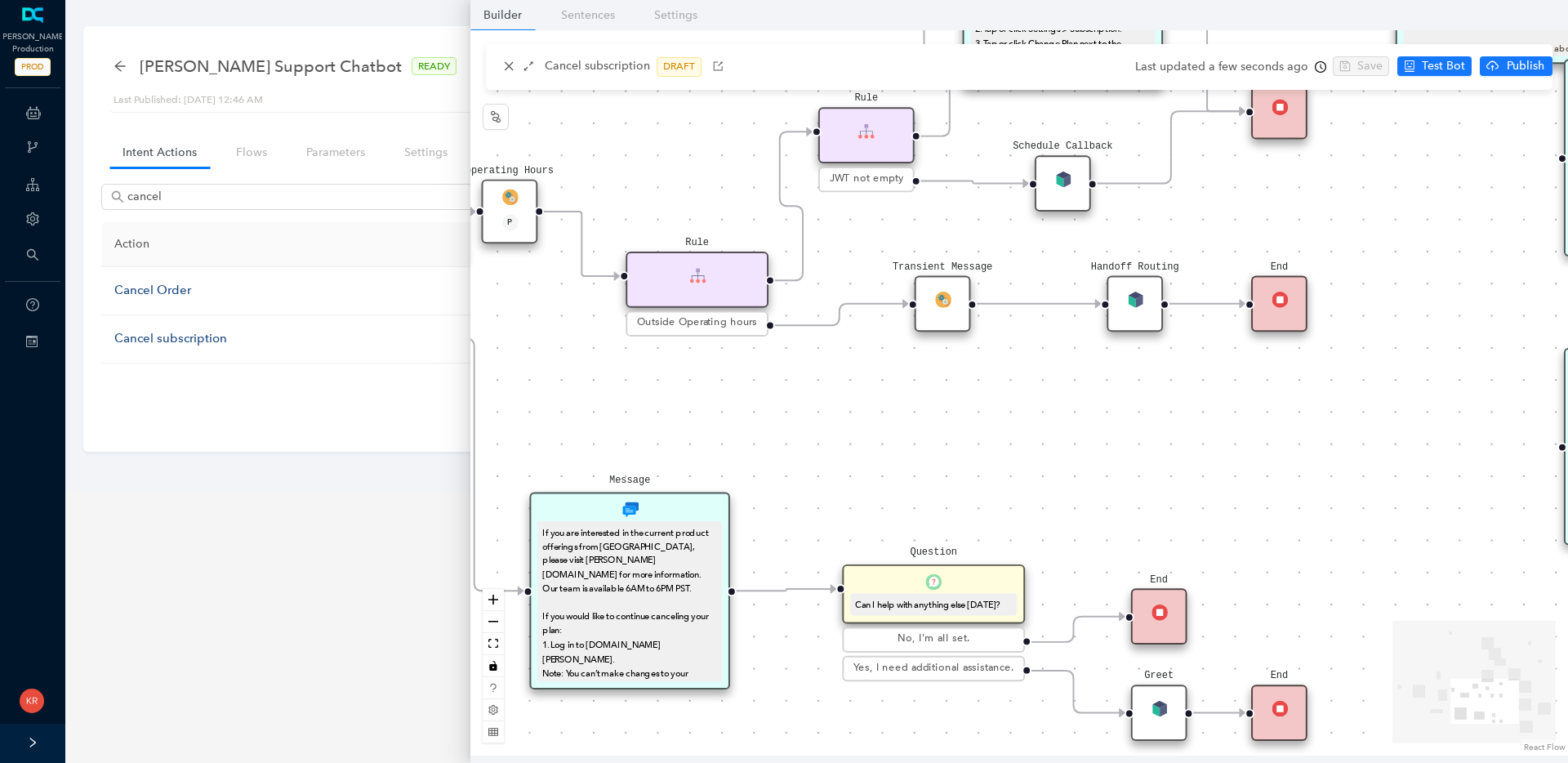
drag, startPoint x: 916, startPoint y: 520, endPoint x: 929, endPoint y: 401, distance: 119.7
click at [929, 401] on div "End Message To change your [PERSON_NAME] subscription plan: Note: You can’t mak…" at bounding box center [1019, 393] width 1098 height 725
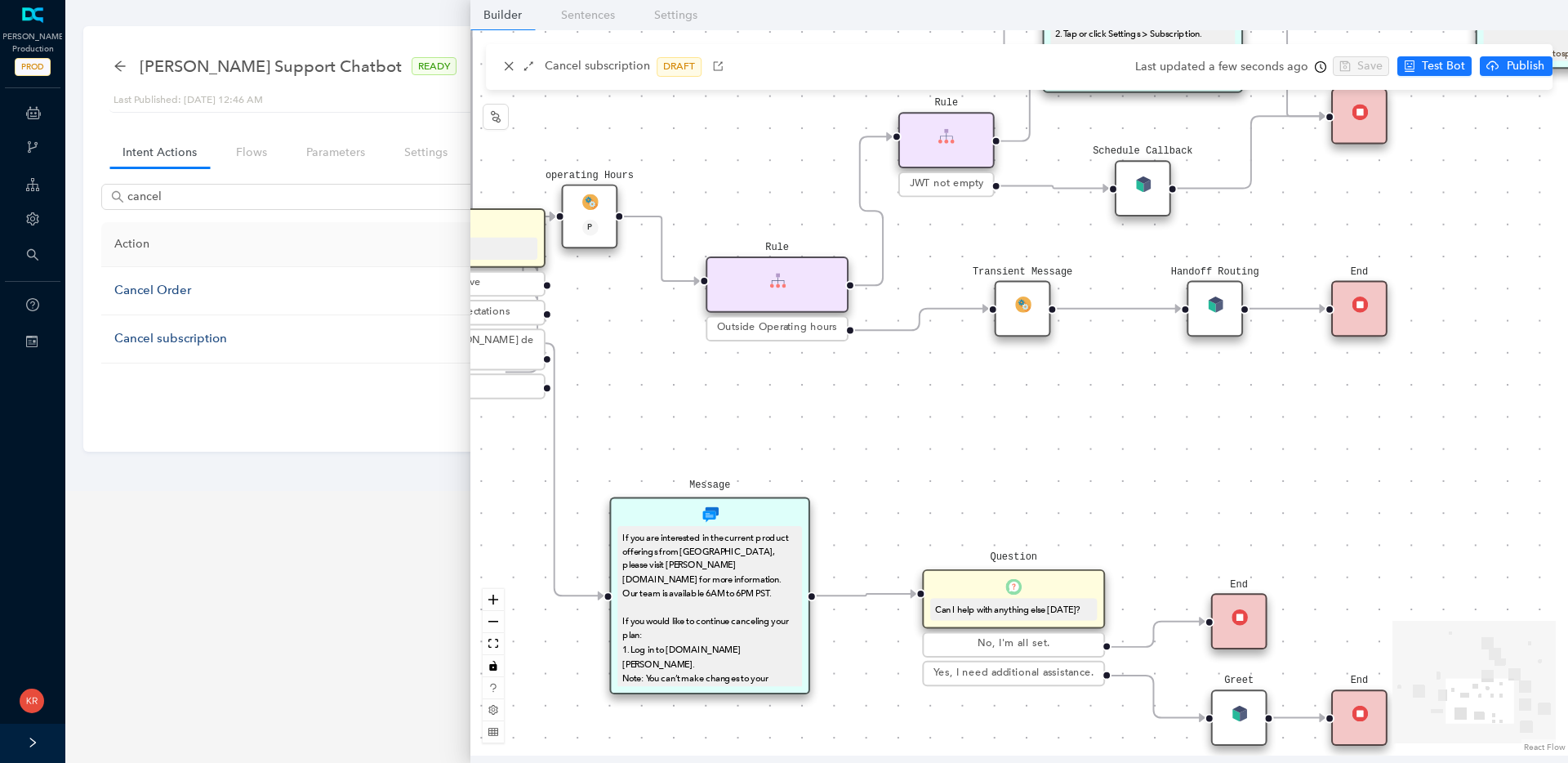
drag, startPoint x: 975, startPoint y: 414, endPoint x: 991, endPoint y: 414, distance: 16.0
click at [991, 414] on div "End Message To change your [PERSON_NAME] subscription plan: Note: You can’t mak…" at bounding box center [1019, 393] width 1098 height 725
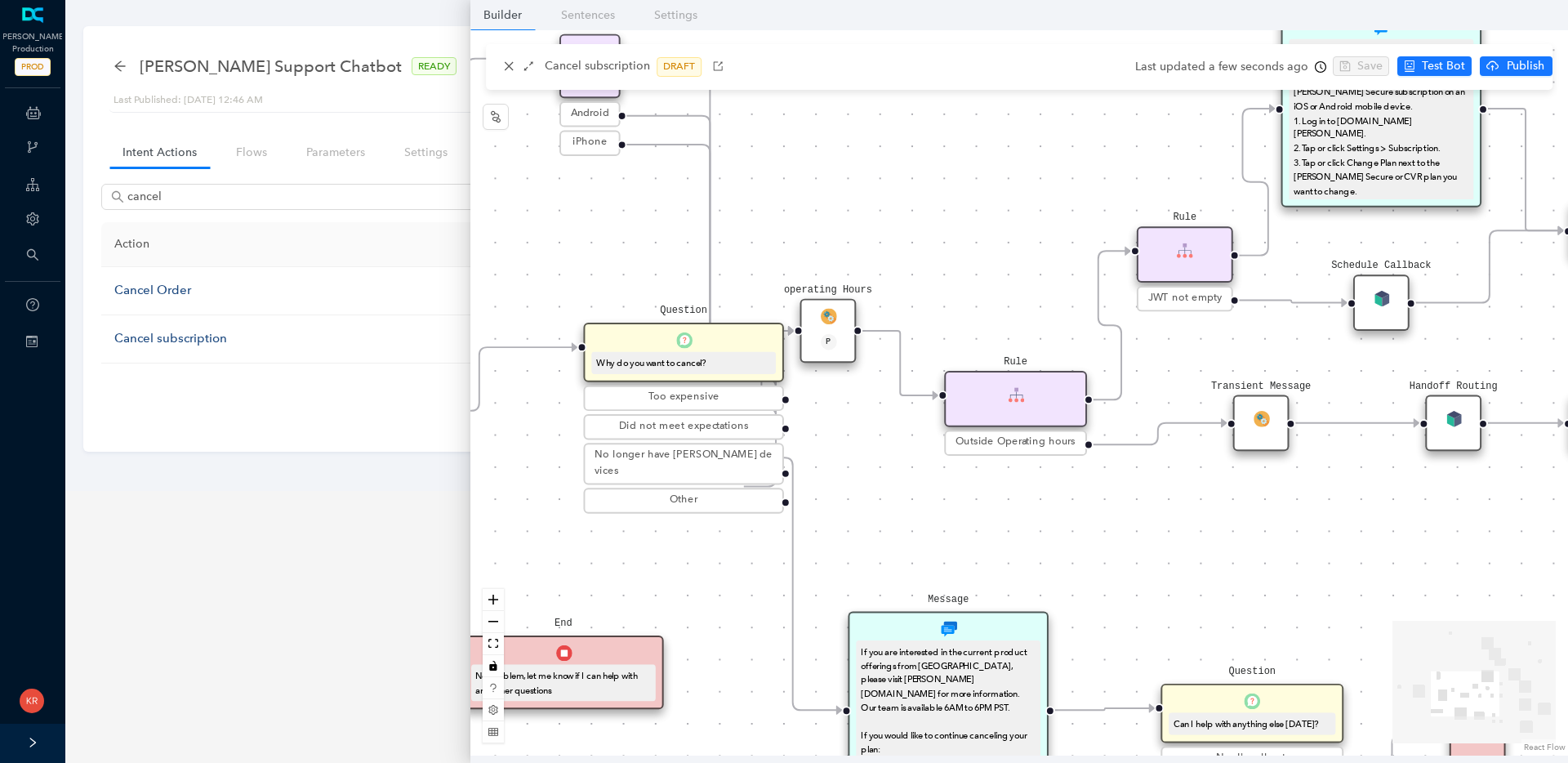
click at [869, 461] on div "End Message To change your [PERSON_NAME] subscription plan: Note: You can’t mak…" at bounding box center [1019, 393] width 1098 height 725
click at [497, 615] on button "zoom out" at bounding box center [493, 622] width 21 height 22
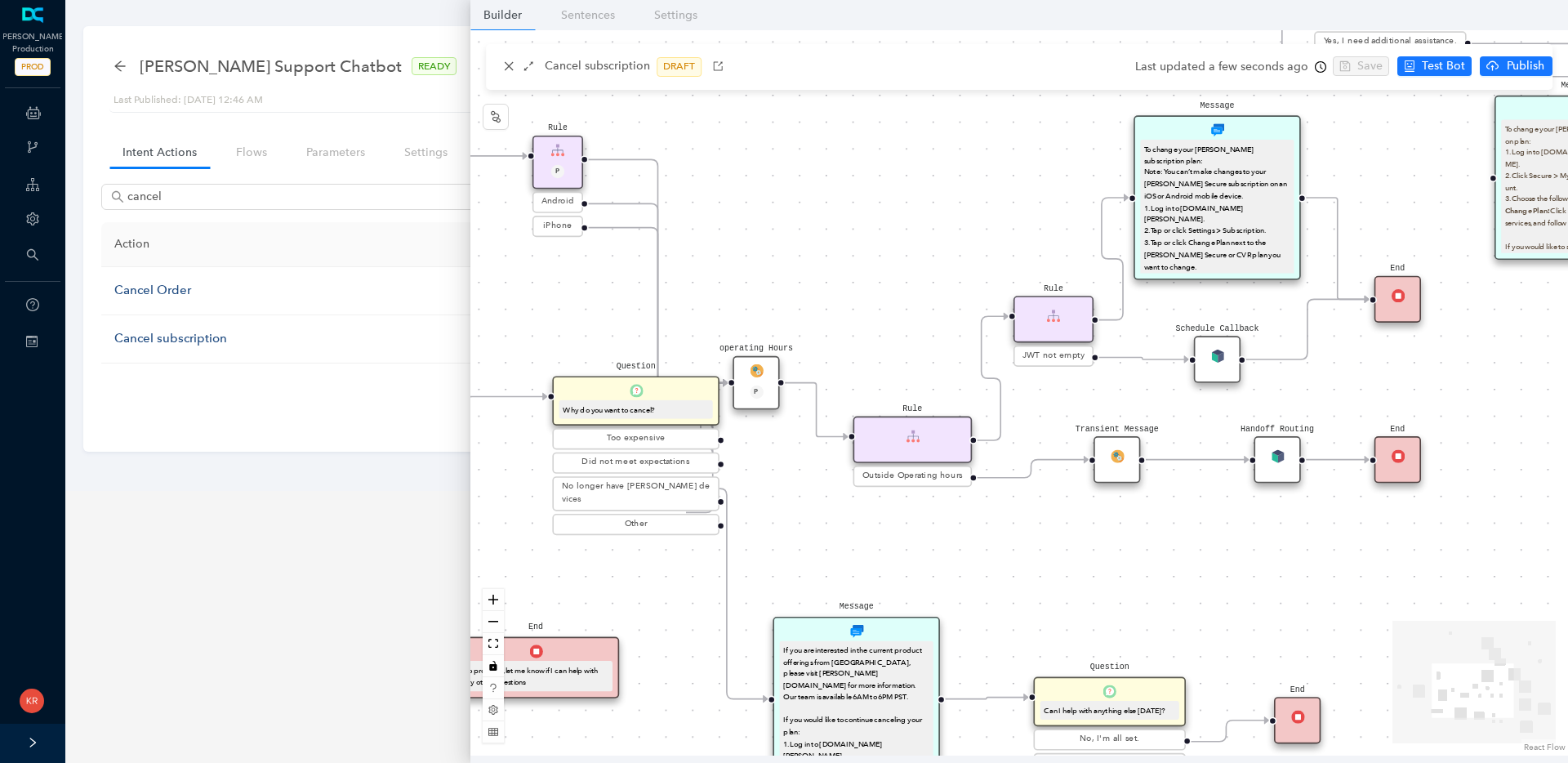
drag, startPoint x: 889, startPoint y: 542, endPoint x: 785, endPoint y: 584, distance: 112.2
click at [785, 584] on div "End Message To change your [PERSON_NAME] subscription plan: Note: You can’t mak…" at bounding box center [1019, 393] width 1098 height 725
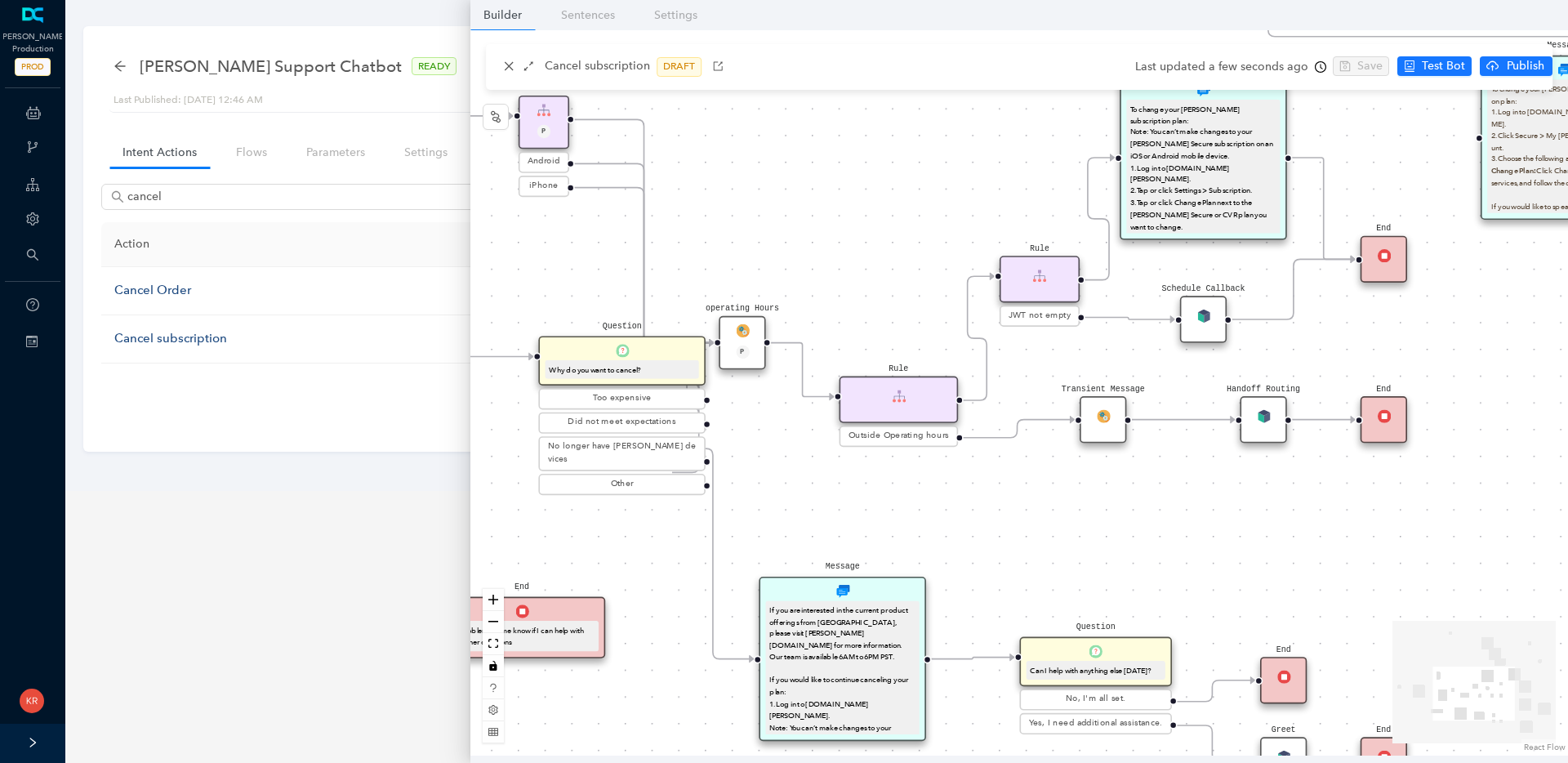
drag, startPoint x: 794, startPoint y: 505, endPoint x: 780, endPoint y: 465, distance: 42.4
click at [780, 465] on div "End Message To change your [PERSON_NAME] subscription plan: Note: You can’t mak…" at bounding box center [1019, 393] width 1098 height 725
